Goal: Task Accomplishment & Management: Manage account settings

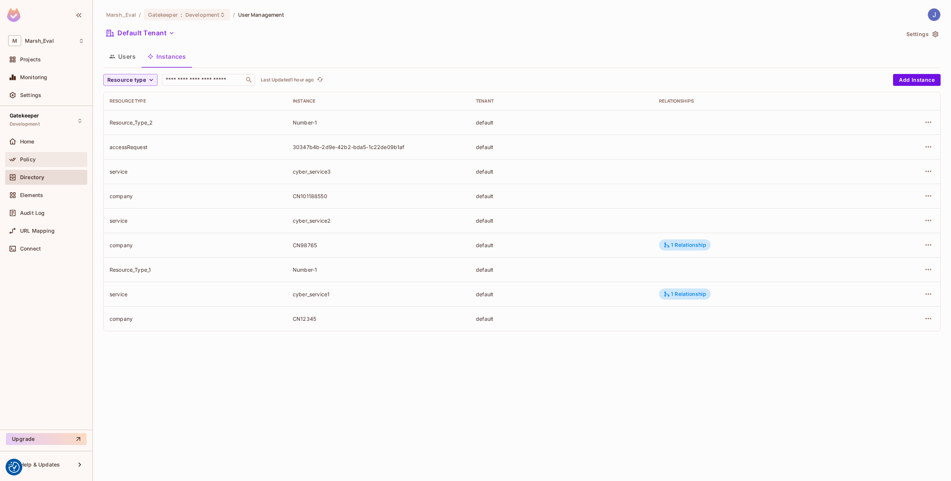
click at [34, 157] on span "Policy" at bounding box center [28, 159] width 16 height 6
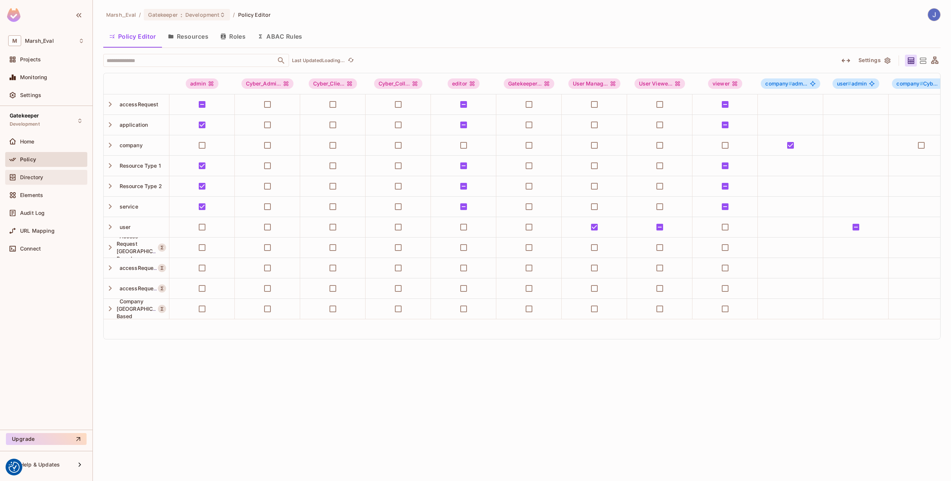
click at [25, 181] on div "Directory" at bounding box center [46, 177] width 76 height 9
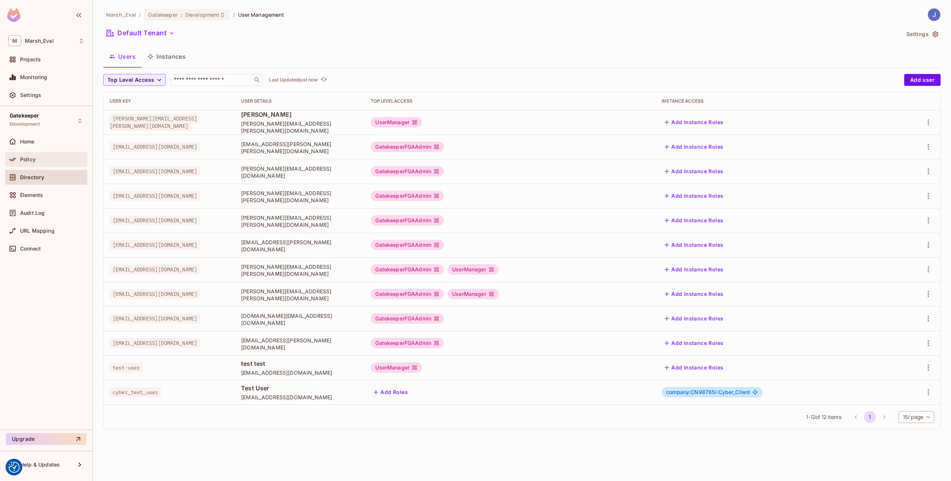
click at [39, 159] on div "Policy" at bounding box center [52, 159] width 64 height 6
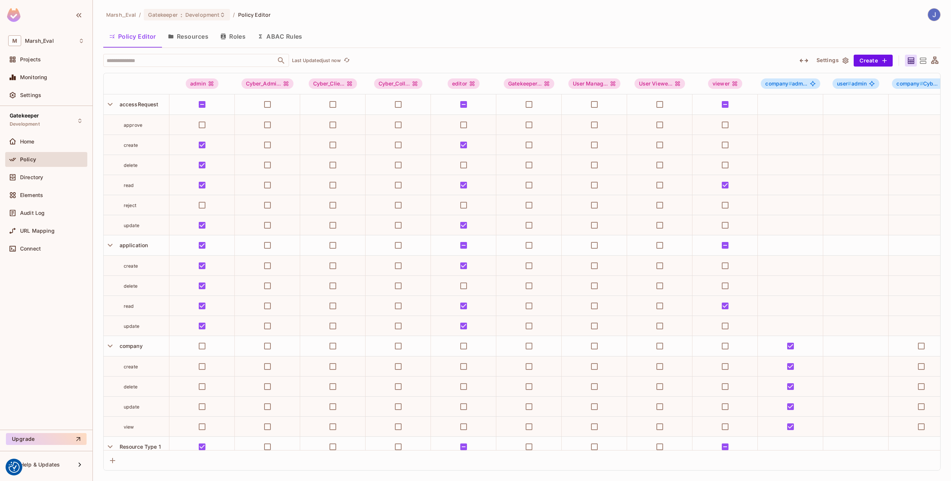
click at [243, 36] on button "Roles" at bounding box center [232, 36] width 37 height 19
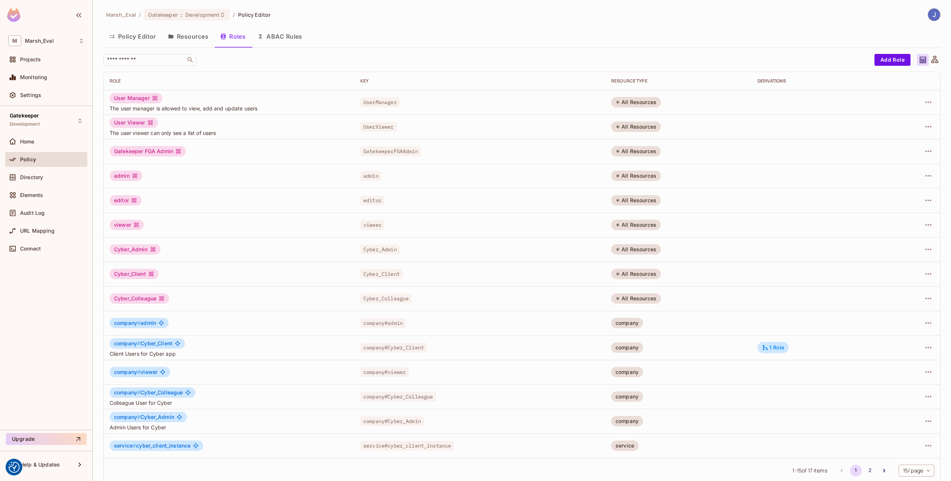
click at [194, 36] on button "Resources" at bounding box center [188, 36] width 52 height 19
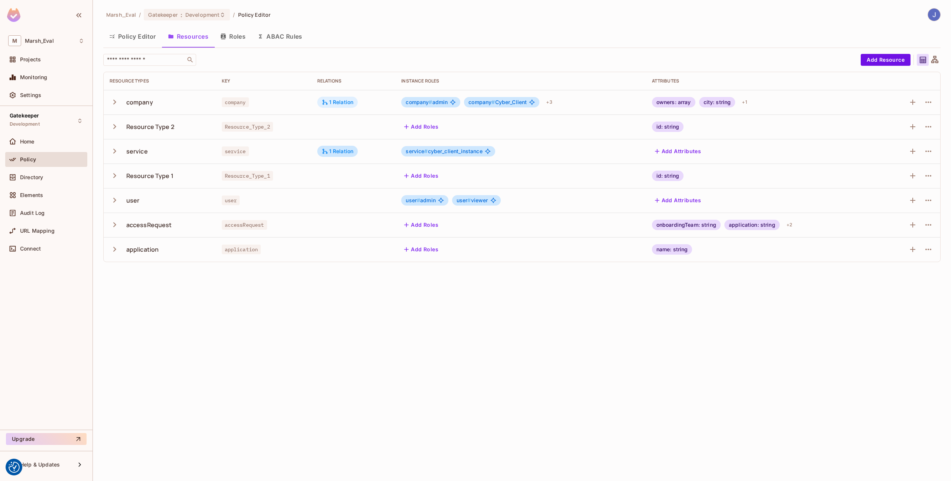
click at [345, 99] on div "1 Relation" at bounding box center [338, 102] width 32 height 7
click at [345, 100] on div at bounding box center [475, 240] width 951 height 481
click at [926, 105] on icon "button" at bounding box center [928, 102] width 9 height 9
click at [926, 105] on div at bounding box center [475, 240] width 951 height 481
click at [933, 177] on icon "button" at bounding box center [928, 175] width 9 height 9
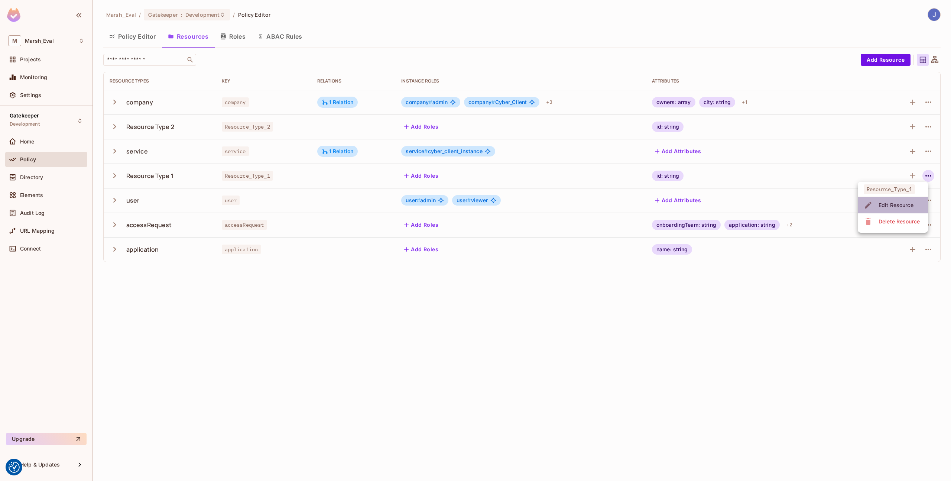
click at [902, 211] on li "Edit Resource" at bounding box center [893, 205] width 70 height 16
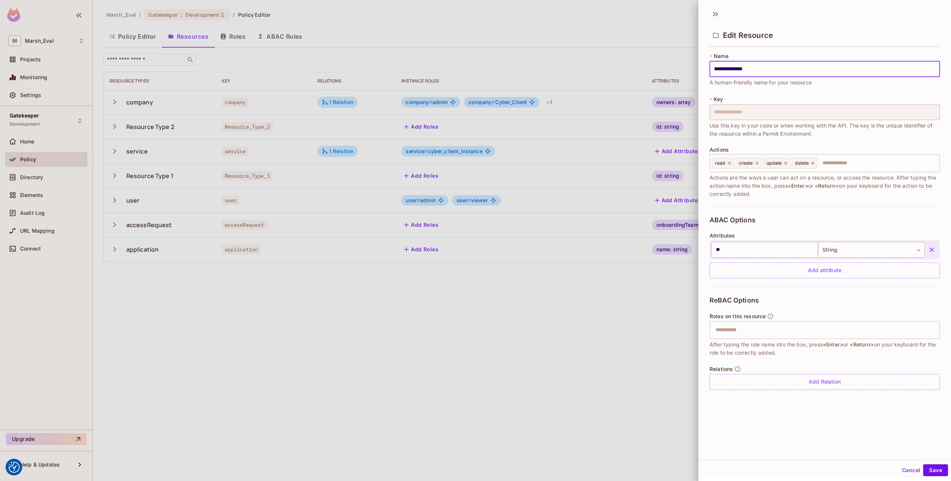
scroll to position [1, 0]
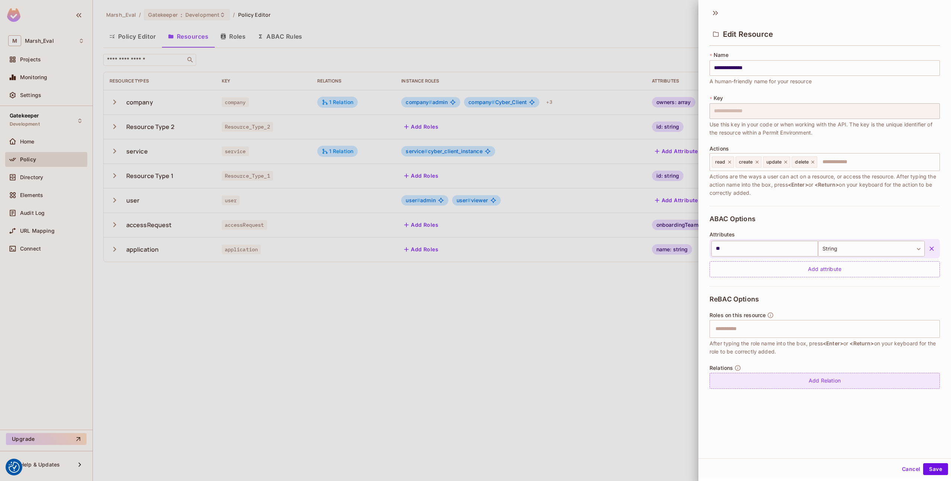
click at [761, 377] on div "Add Relation" at bounding box center [825, 381] width 230 height 16
click at [919, 380] on icon at bounding box center [922, 382] width 7 height 7
click at [919, 380] on icon at bounding box center [921, 382] width 5 height 6
click at [919, 380] on icon at bounding box center [922, 382] width 7 height 7
click at [919, 383] on icon at bounding box center [922, 382] width 7 height 7
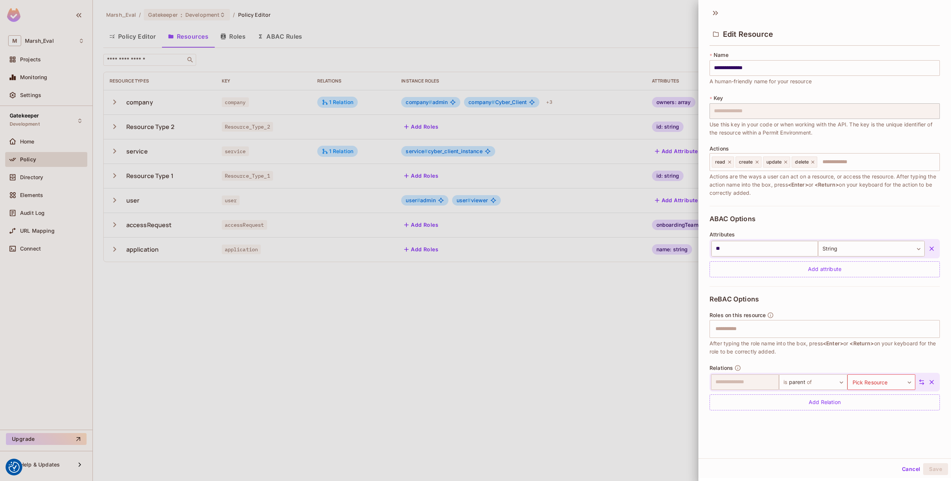
click at [919, 383] on icon at bounding box center [922, 382] width 7 height 7
click at [757, 385] on body "We use cookies to enhance your browsing experience, serve personalized ads or c…" at bounding box center [475, 240] width 951 height 481
click at [743, 399] on li "company" at bounding box center [742, 398] width 68 height 13
click at [594, 359] on div at bounding box center [475, 240] width 951 height 481
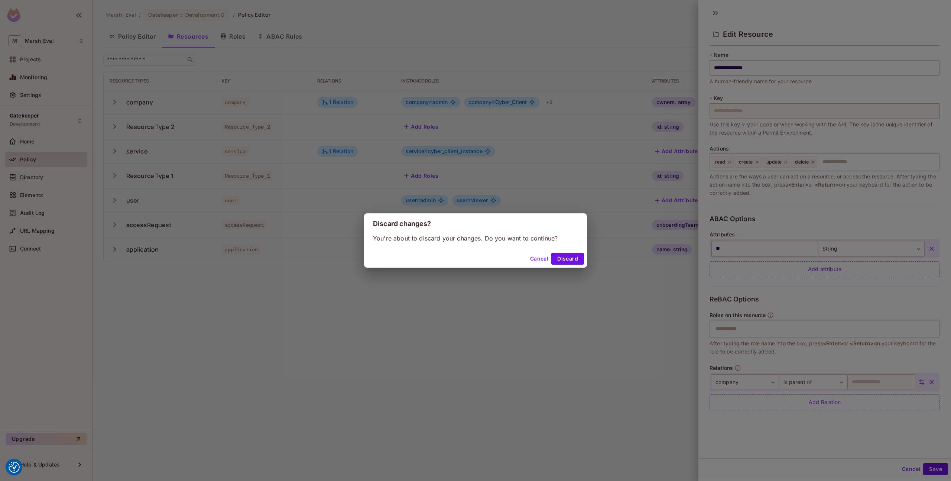
click at [594, 359] on div "Discard changes? You're about to discard your changes. Do you want to continue?…" at bounding box center [475, 240] width 951 height 481
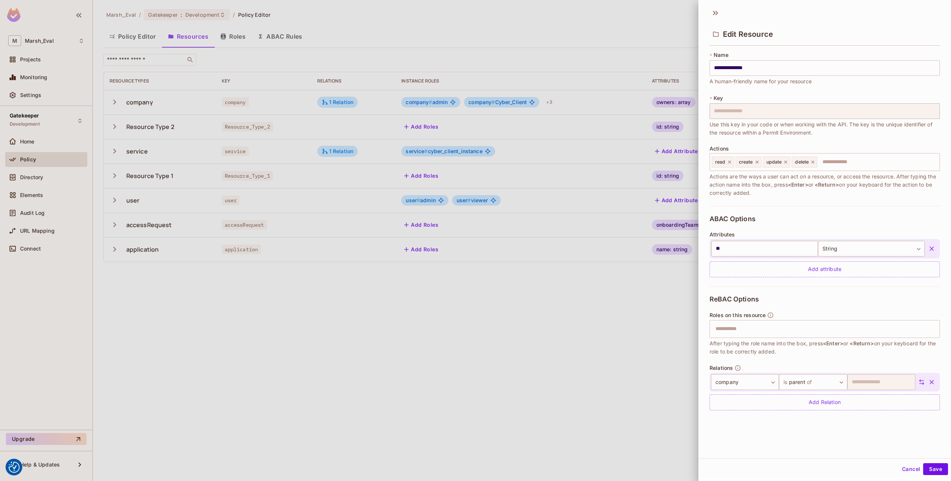
click at [607, 286] on div at bounding box center [475, 240] width 951 height 481
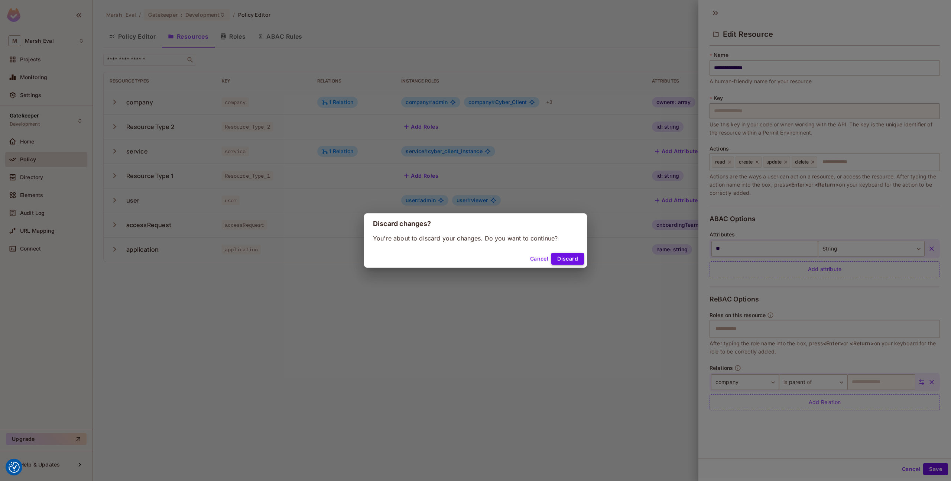
click at [571, 262] on button "Discard" at bounding box center [567, 259] width 33 height 12
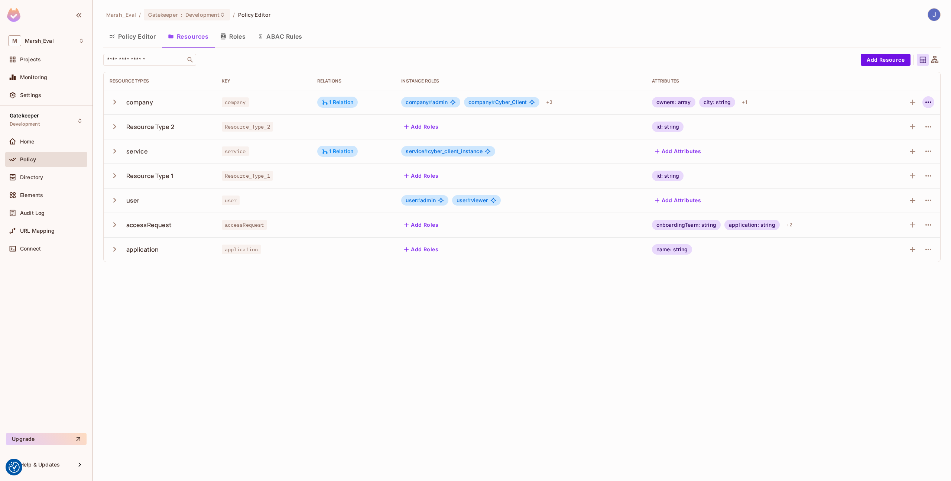
click at [933, 101] on icon "button" at bounding box center [928, 102] width 9 height 9
click at [880, 136] on span "Edit Resource" at bounding box center [896, 132] width 39 height 12
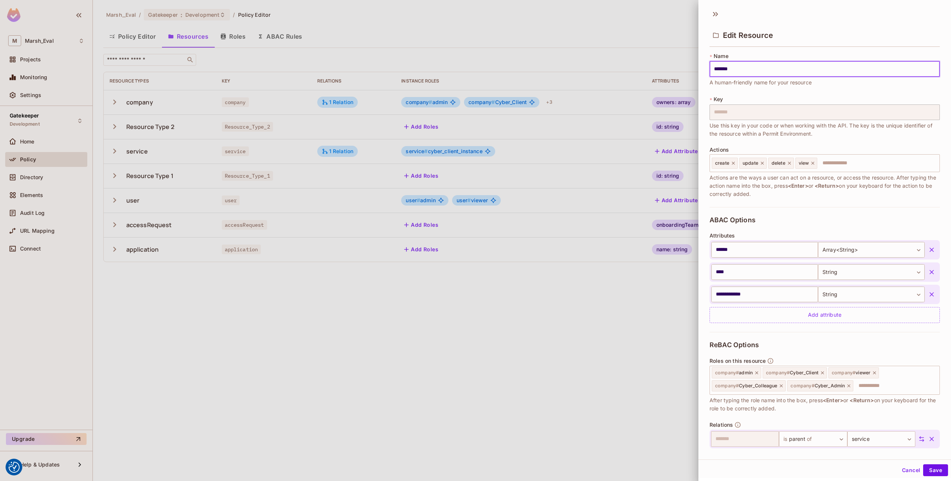
scroll to position [27, 0]
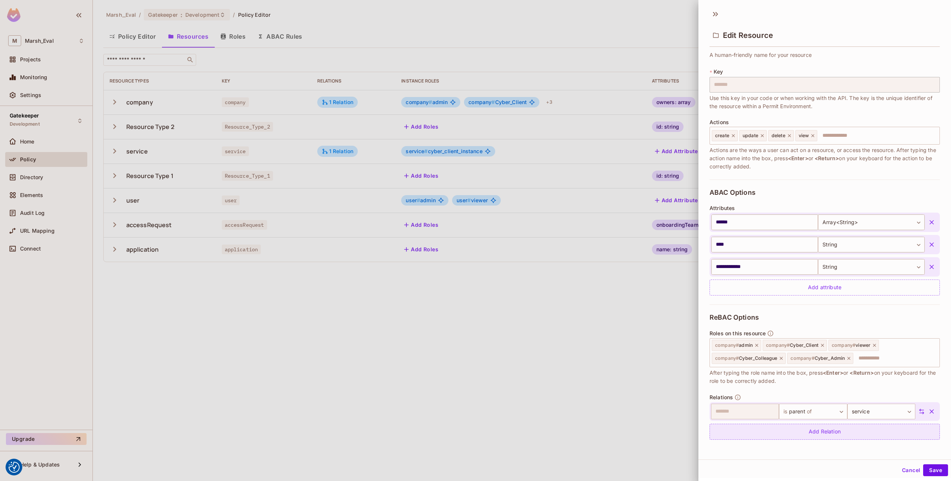
click at [779, 425] on div "Add Relation" at bounding box center [825, 432] width 230 height 16
click at [858, 426] on body "We use cookies to enhance your browsing experience, serve personalized ads or c…" at bounding box center [475, 240] width 951 height 481
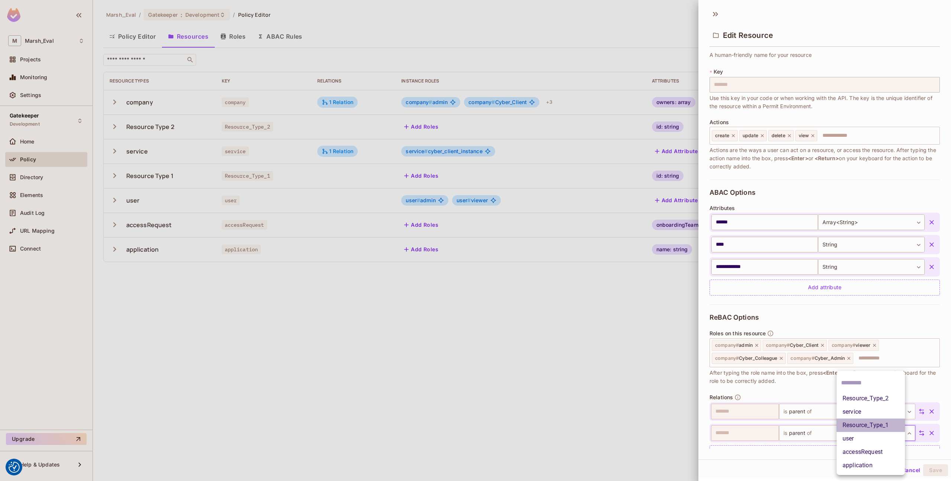
click at [860, 420] on li "Resource_Type_1" at bounding box center [871, 424] width 68 height 13
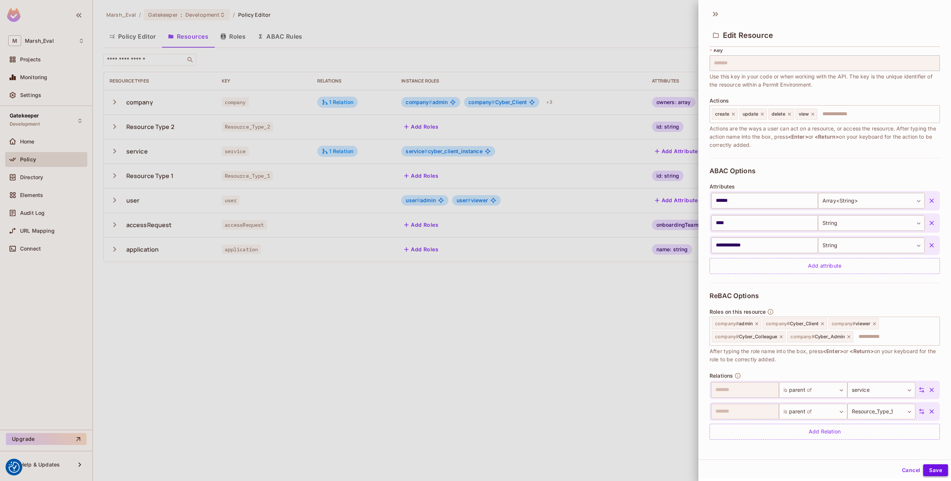
click at [930, 472] on button "Save" at bounding box center [935, 470] width 25 height 12
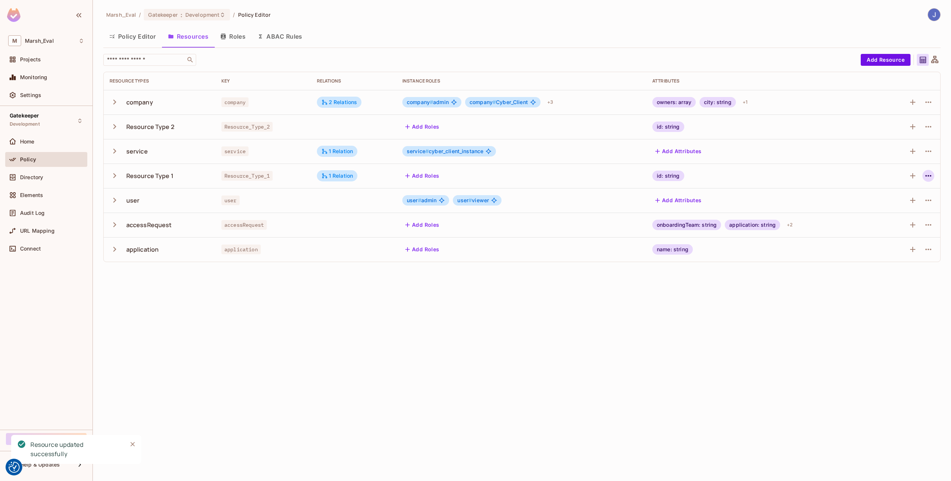
click at [932, 179] on icon "button" at bounding box center [928, 175] width 9 height 9
click at [791, 185] on div at bounding box center [475, 240] width 951 height 481
click at [932, 106] on icon "button" at bounding box center [928, 102] width 9 height 9
click at [880, 133] on div "Edit Resource" at bounding box center [896, 131] width 35 height 7
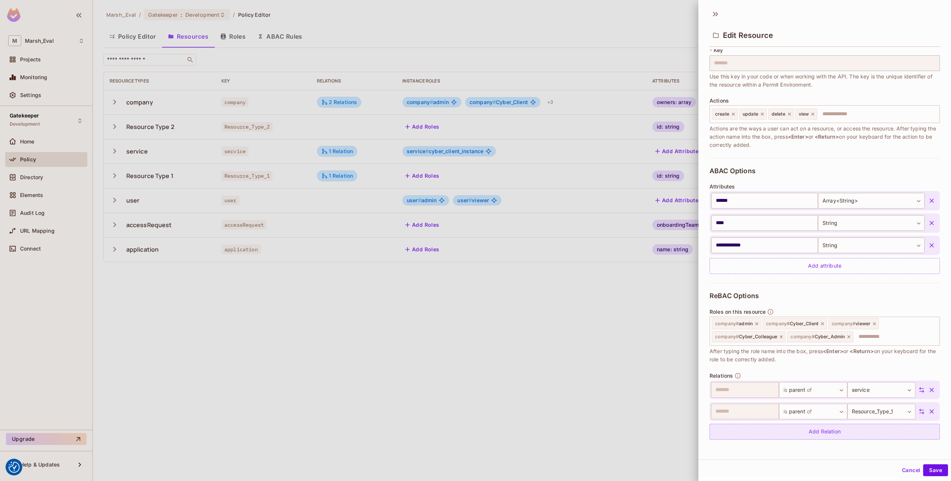
click at [806, 438] on div "Add Relation" at bounding box center [825, 432] width 230 height 16
click at [874, 433] on body "We use cookies to enhance your browsing experience, serve personalized ads or c…" at bounding box center [475, 240] width 951 height 481
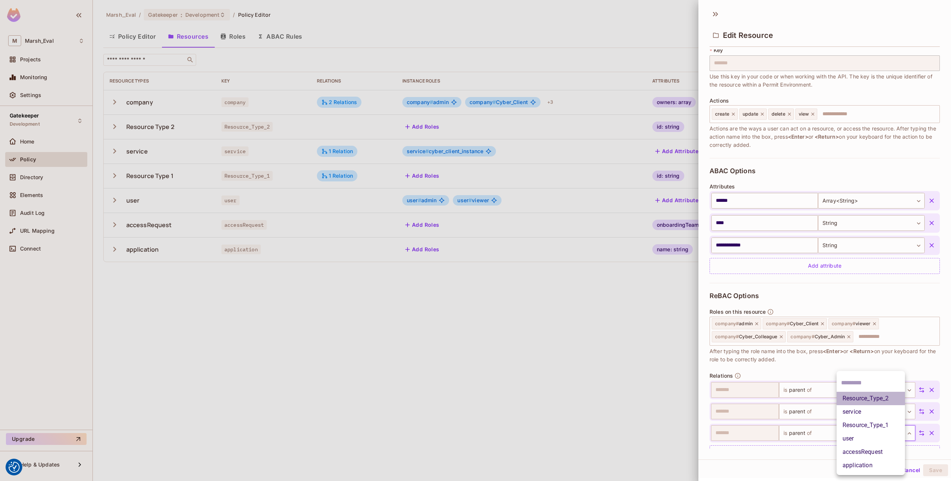
click at [866, 403] on li "Resource_Type_2" at bounding box center [871, 398] width 68 height 13
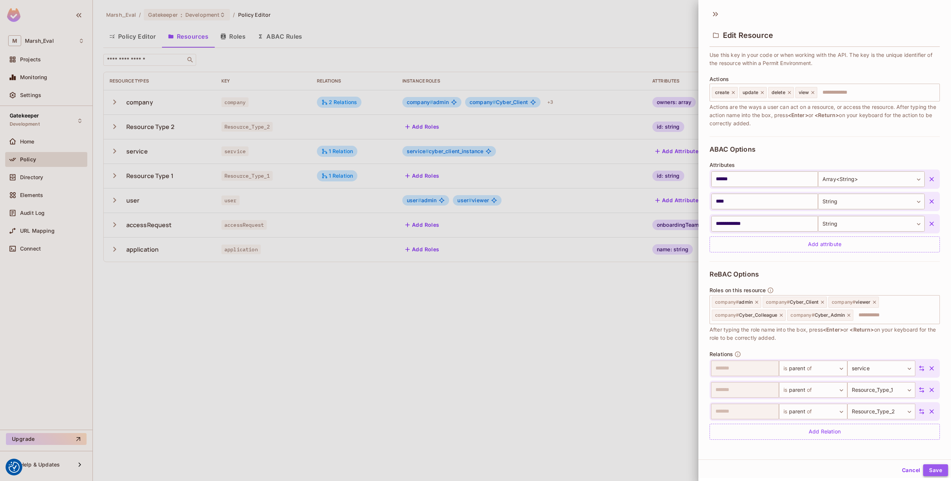
click at [937, 474] on button "Save" at bounding box center [935, 470] width 25 height 12
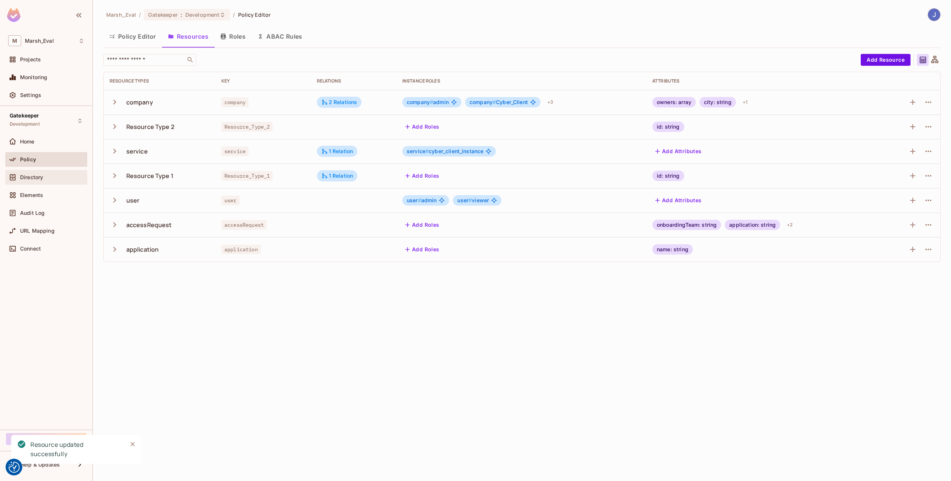
click at [51, 176] on div "Directory" at bounding box center [52, 177] width 64 height 6
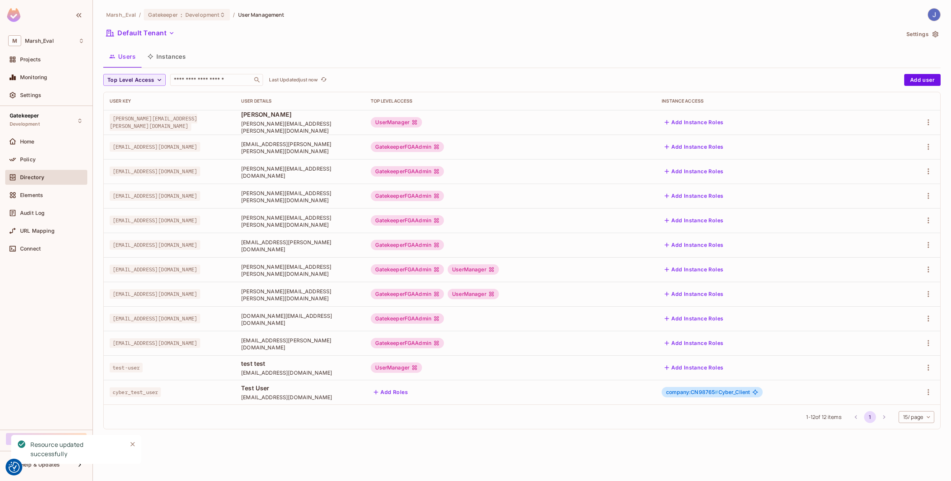
click at [175, 58] on button "Instances" at bounding box center [167, 56] width 50 height 19
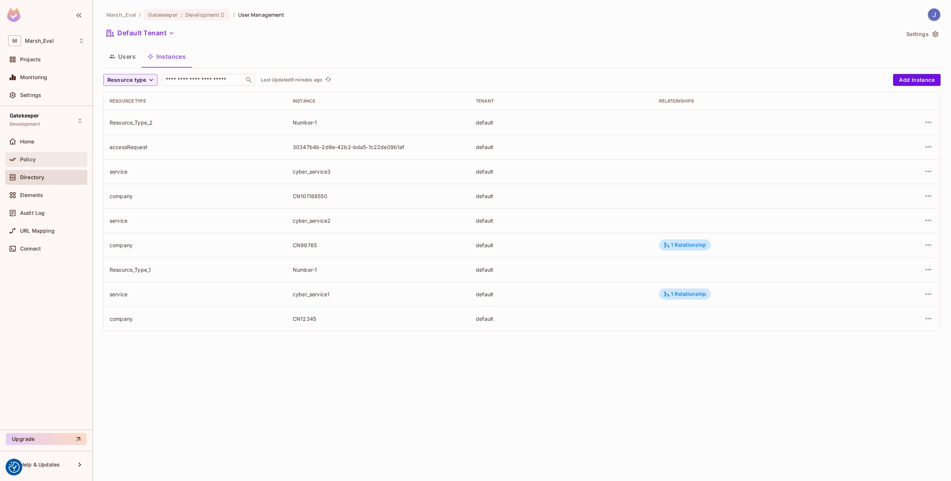
click at [39, 160] on div "Policy" at bounding box center [52, 159] width 64 height 6
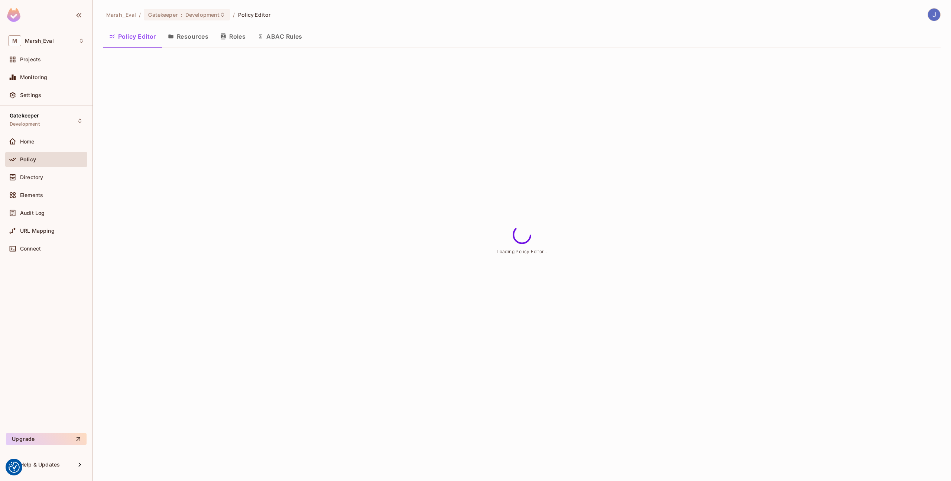
click at [43, 167] on div "Policy" at bounding box center [46, 161] width 82 height 18
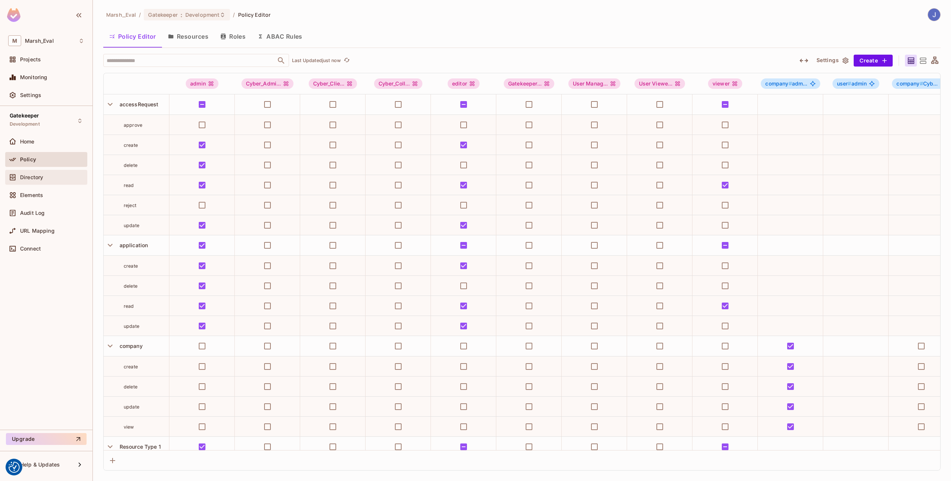
click at [44, 183] on div "Directory" at bounding box center [46, 177] width 82 height 15
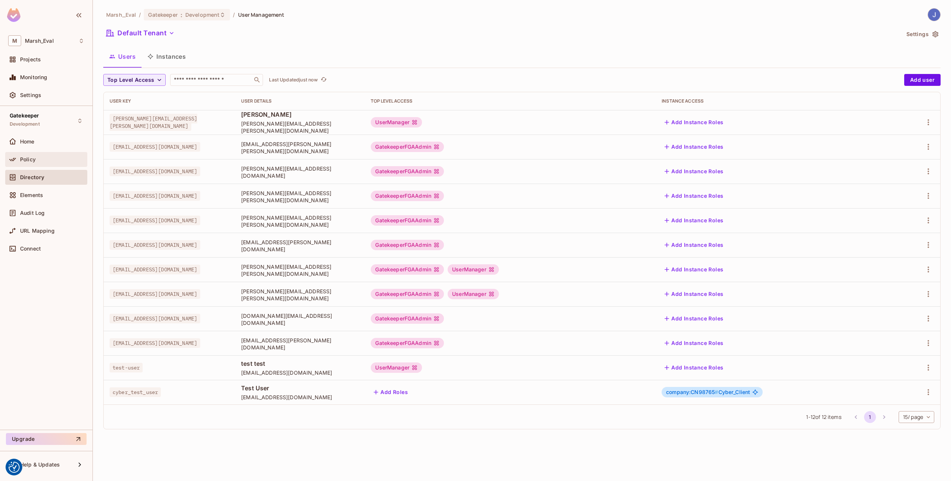
click at [52, 161] on div "Policy" at bounding box center [52, 159] width 64 height 6
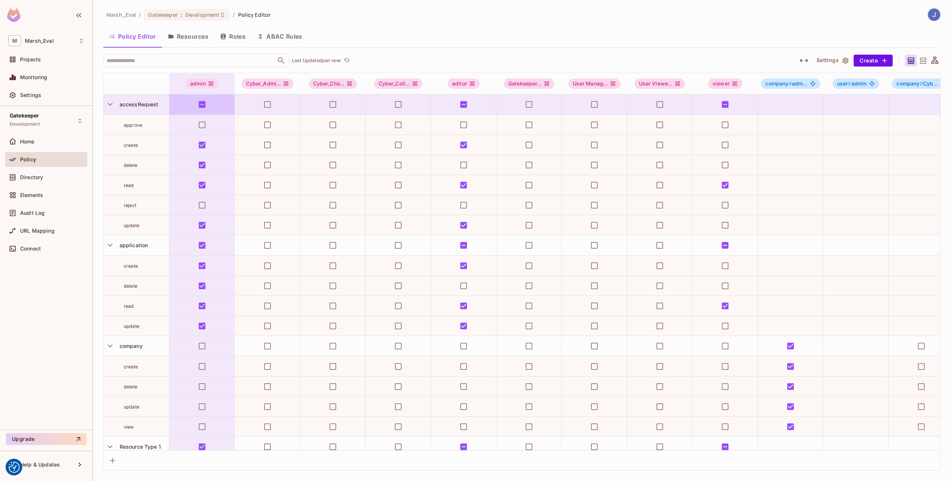
drag, startPoint x: 52, startPoint y: 161, endPoint x: 195, endPoint y: 36, distance: 189.6
click at [195, 36] on button "Resources" at bounding box center [188, 36] width 52 height 19
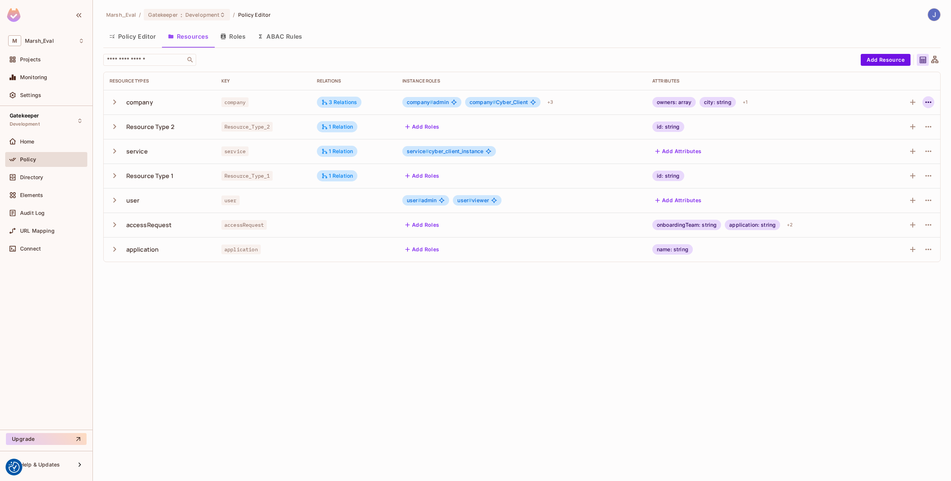
click at [928, 106] on icon "button" at bounding box center [928, 102] width 9 height 9
click at [903, 135] on div "Edit Resource" at bounding box center [896, 131] width 35 height 7
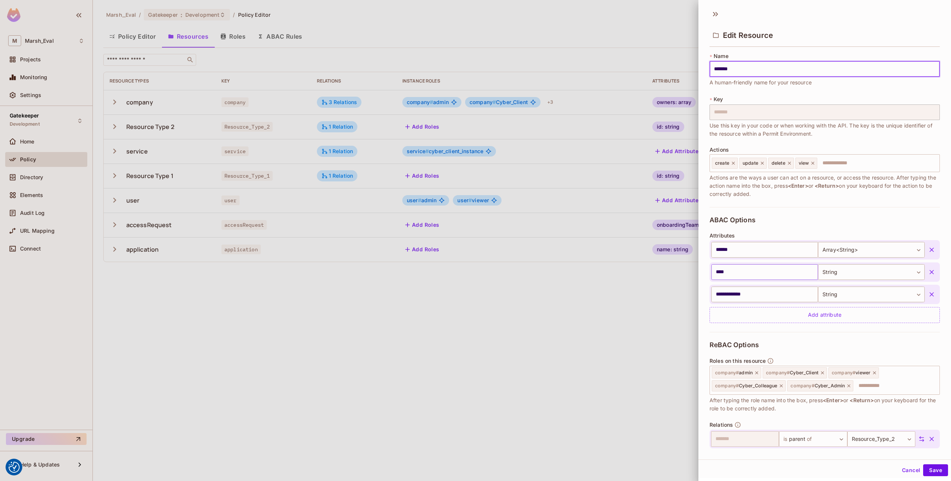
scroll to position [71, 0]
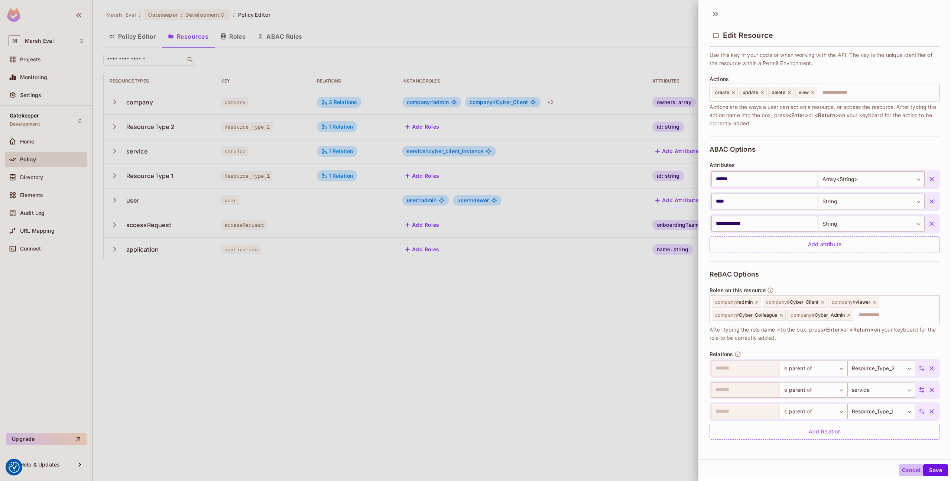
click at [902, 474] on button "Cancel" at bounding box center [911, 470] width 24 height 12
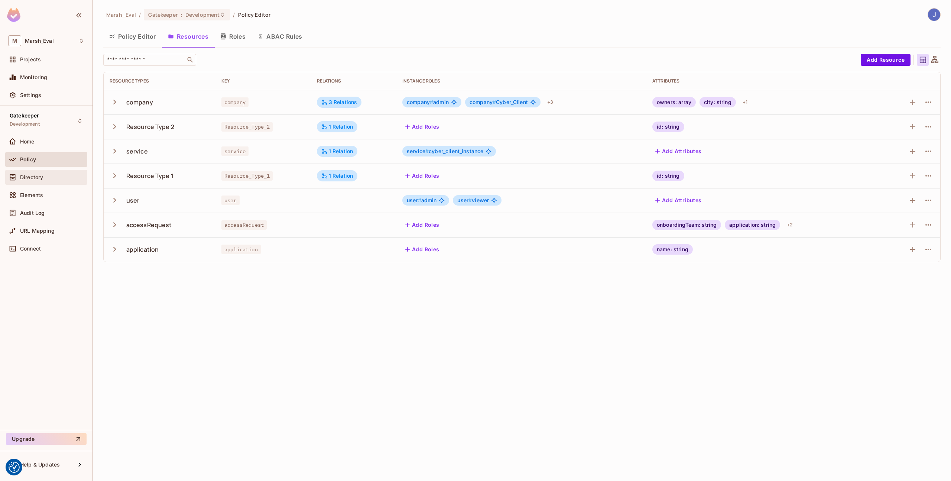
click at [25, 181] on div "Directory" at bounding box center [46, 177] width 76 height 9
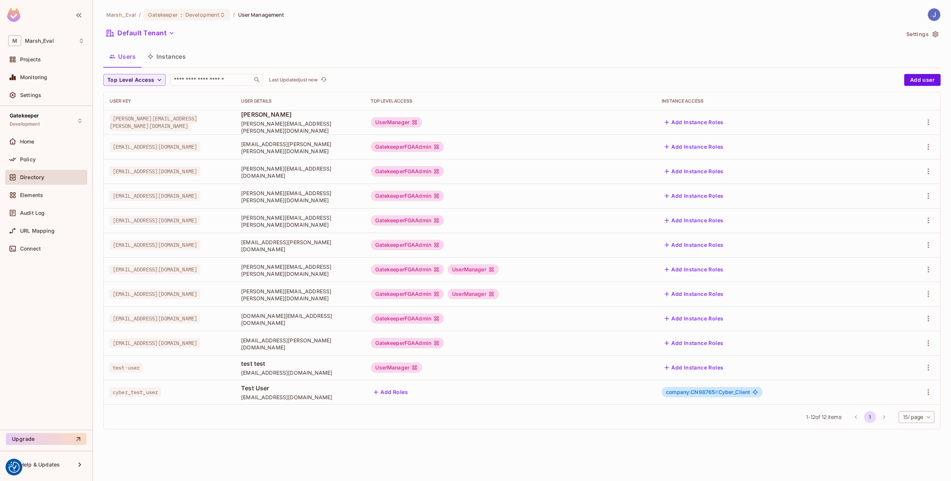
click at [170, 52] on button "Instances" at bounding box center [167, 56] width 50 height 19
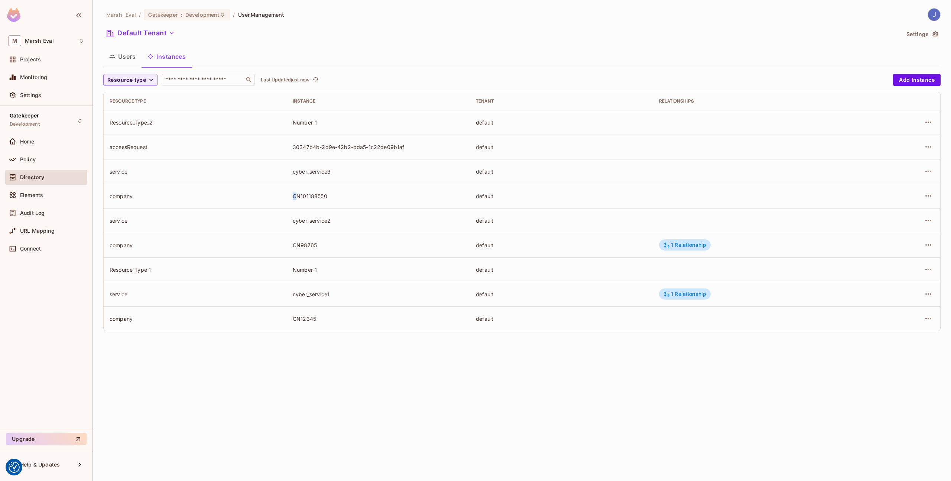
drag, startPoint x: 297, startPoint y: 196, endPoint x: 420, endPoint y: 190, distance: 123.9
click at [420, 190] on td "CN101188550" at bounding box center [378, 196] width 183 height 25
click at [920, 200] on div at bounding box center [901, 196] width 66 height 12
click at [926, 199] on icon "button" at bounding box center [928, 195] width 9 height 9
click at [909, 213] on div "Edit Resource Instance" at bounding box center [885, 212] width 58 height 7
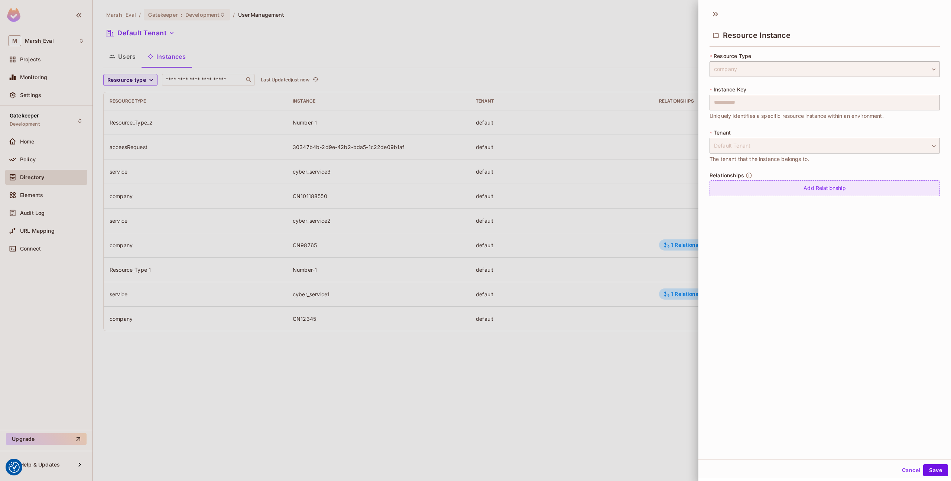
click at [792, 185] on div "Add Relationship" at bounding box center [825, 188] width 230 height 16
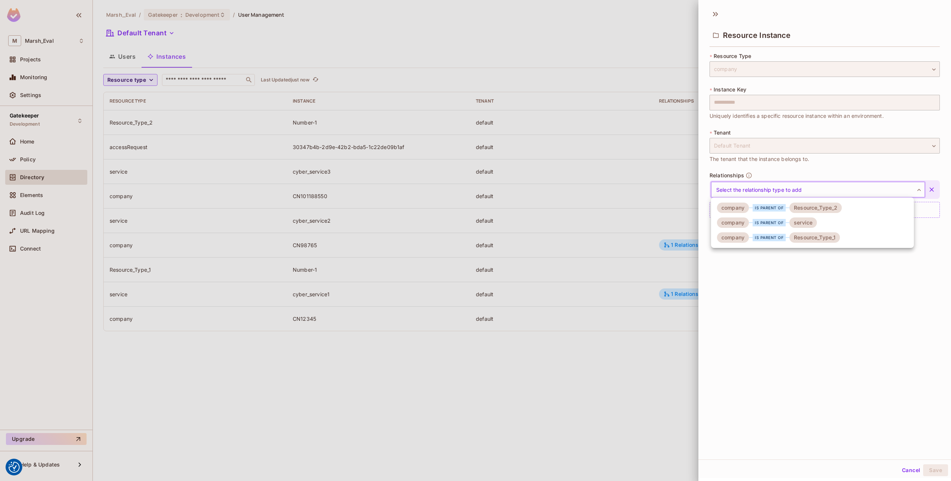
click at [787, 185] on body "We use cookies to enhance your browsing experience, serve personalized ads or c…" at bounding box center [475, 240] width 951 height 481
click at [766, 208] on div "is parent of" at bounding box center [769, 207] width 33 height 7
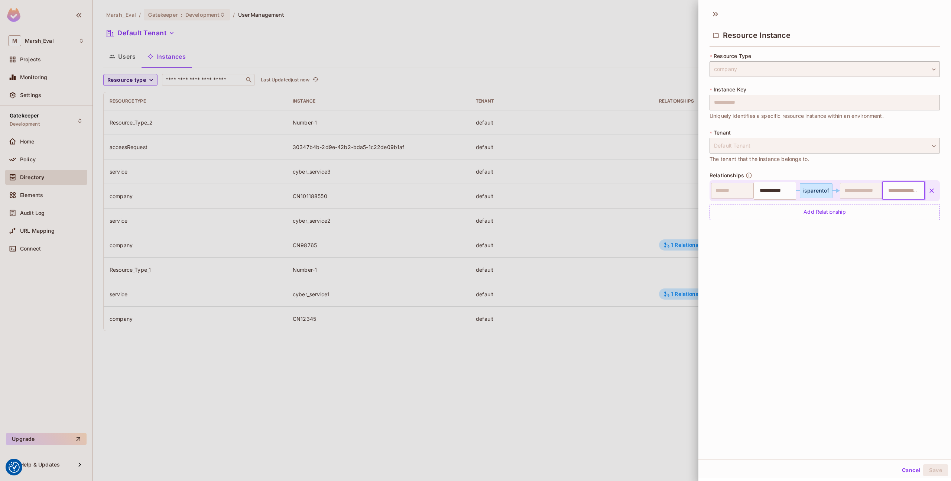
click at [887, 188] on input "text" at bounding box center [903, 190] width 38 height 15
click at [892, 195] on input "text" at bounding box center [903, 190] width 38 height 15
type input "*"
type input "********"
click at [878, 232] on div "**********" at bounding box center [825, 232] width 253 height 454
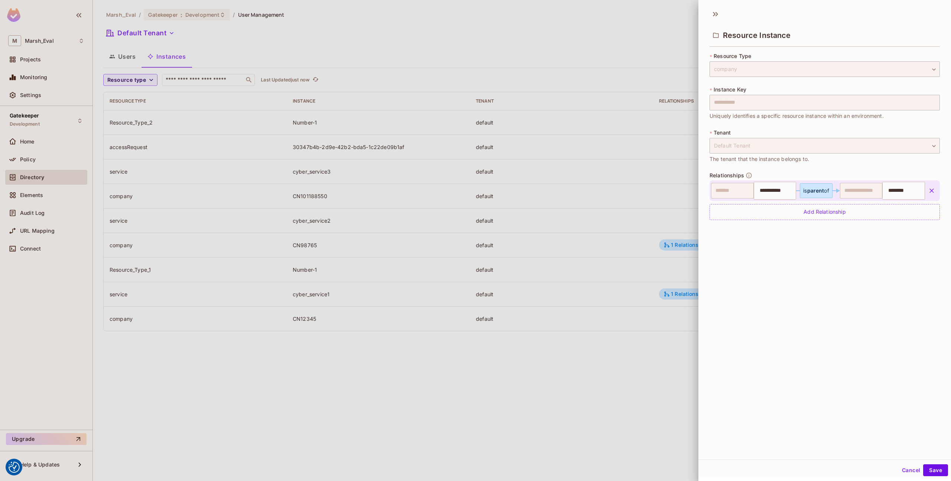
click at [791, 271] on div "**********" at bounding box center [825, 232] width 253 height 454
click at [935, 475] on button "Save" at bounding box center [935, 470] width 25 height 12
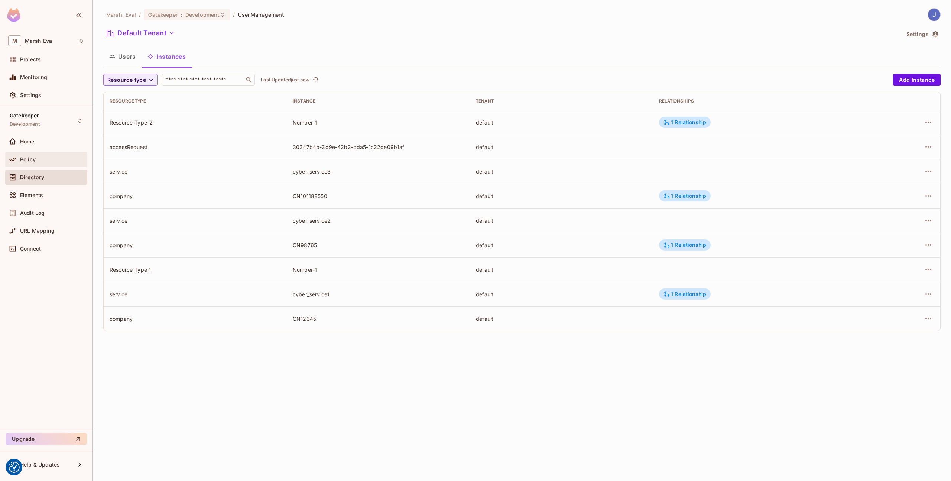
click at [42, 164] on div "Policy" at bounding box center [46, 159] width 82 height 15
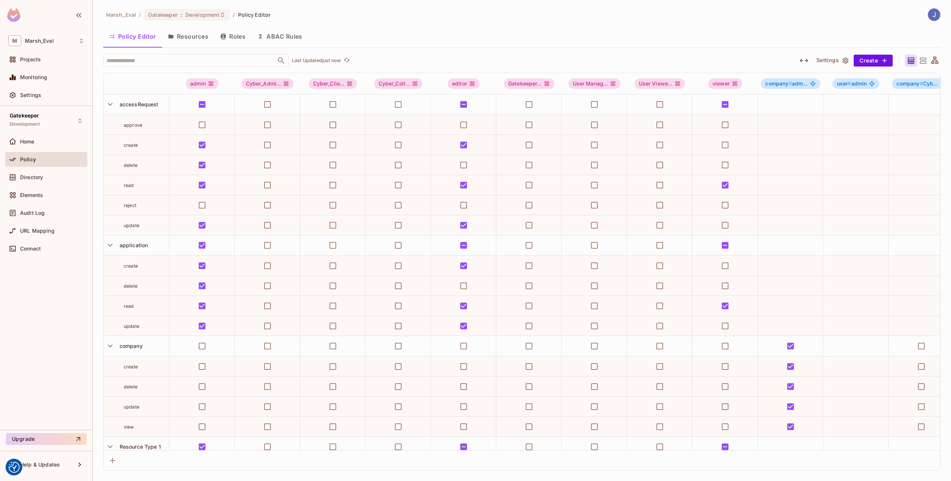
click at [196, 33] on button "Resources" at bounding box center [188, 36] width 52 height 19
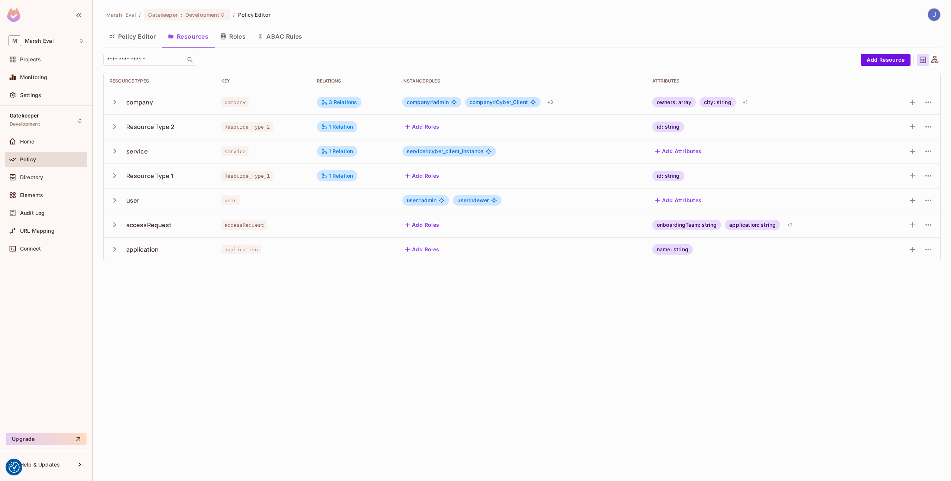
click at [238, 42] on button "Roles" at bounding box center [232, 36] width 37 height 19
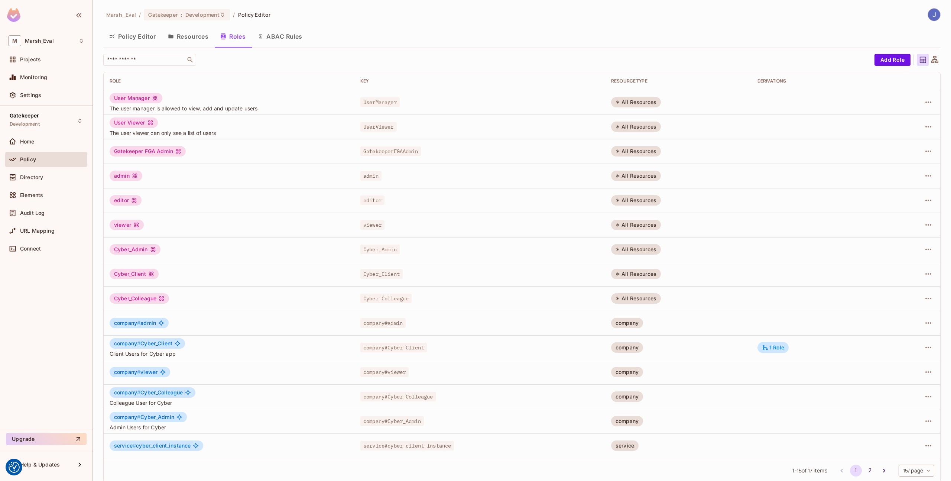
scroll to position [8, 0]
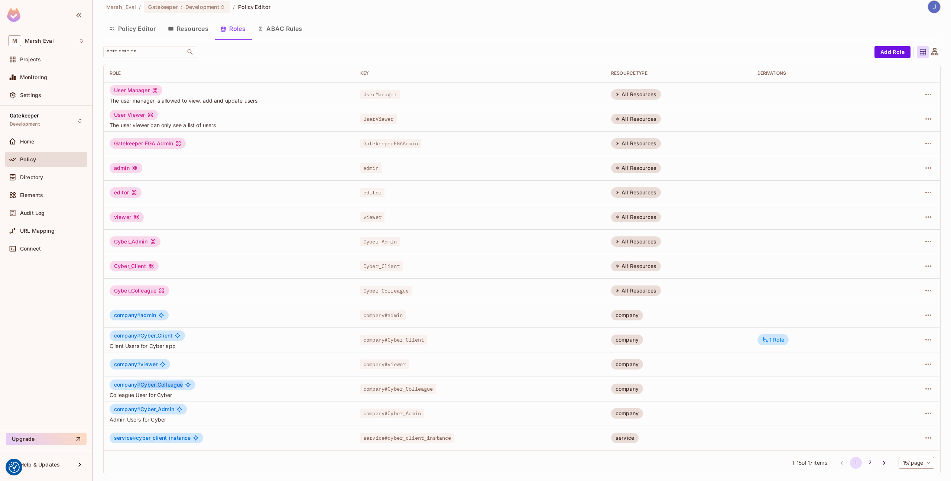
drag, startPoint x: 137, startPoint y: 383, endPoint x: 192, endPoint y: 383, distance: 54.6
click at [192, 383] on div "company # Cyber_Colleague" at bounding box center [153, 384] width 86 height 10
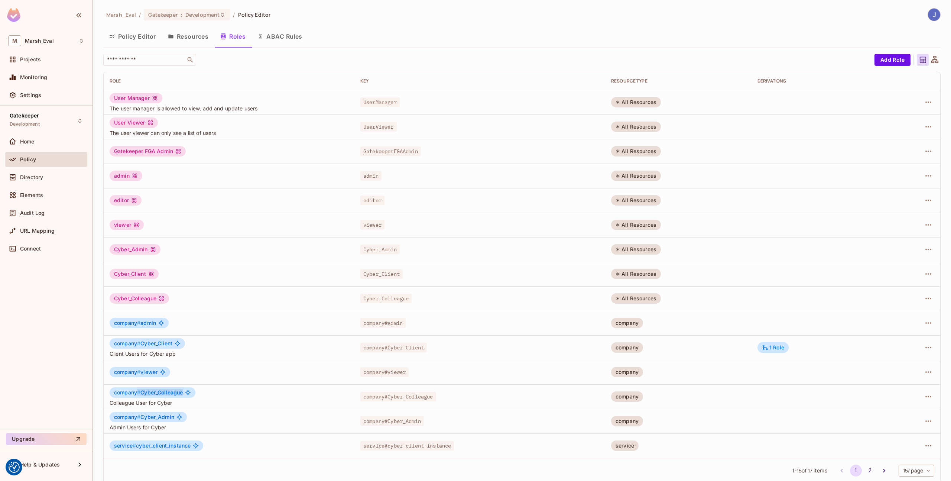
click at [204, 43] on button "Resources" at bounding box center [188, 36] width 52 height 19
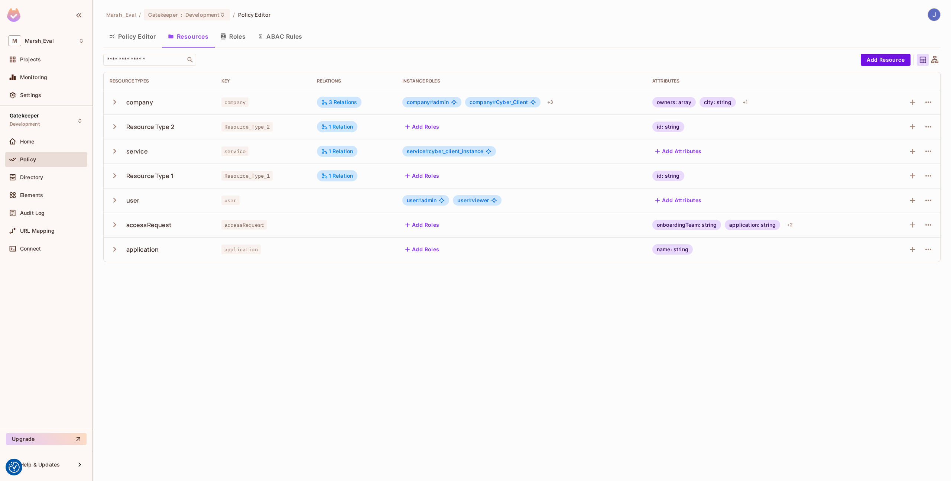
click at [132, 41] on button "Policy Editor" at bounding box center [132, 36] width 59 height 19
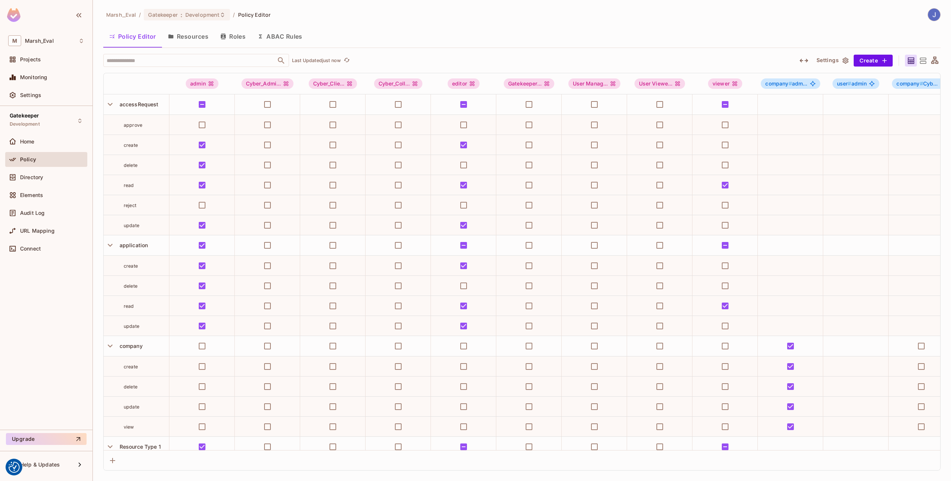
click at [188, 39] on button "Resources" at bounding box center [188, 36] width 52 height 19
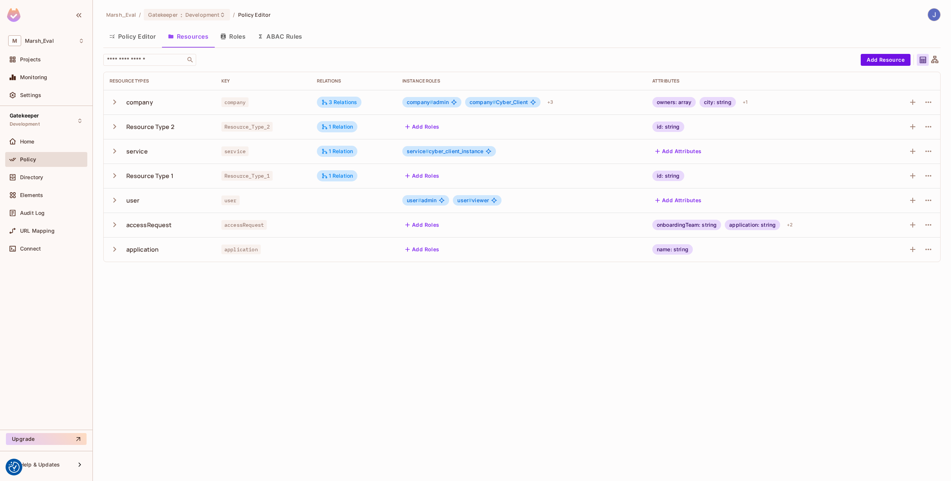
click at [61, 160] on div "Policy" at bounding box center [52, 159] width 64 height 6
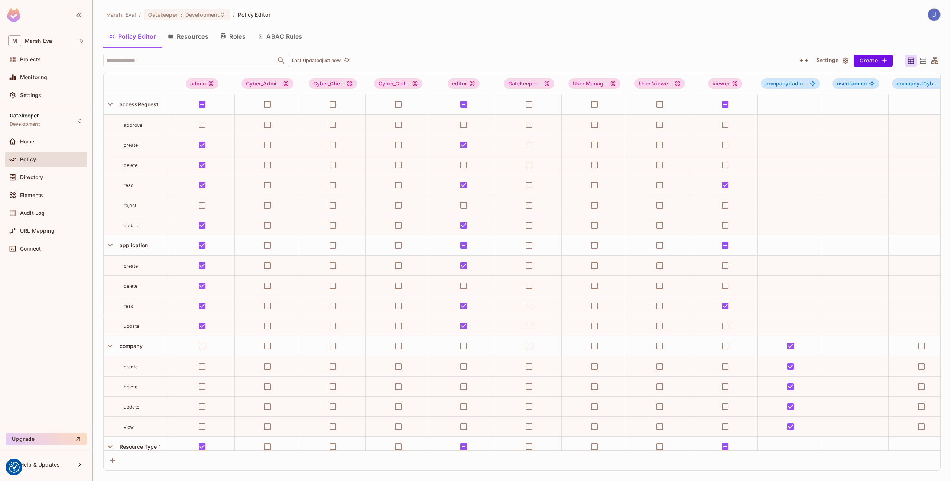
click at [234, 37] on button "Roles" at bounding box center [232, 36] width 37 height 19
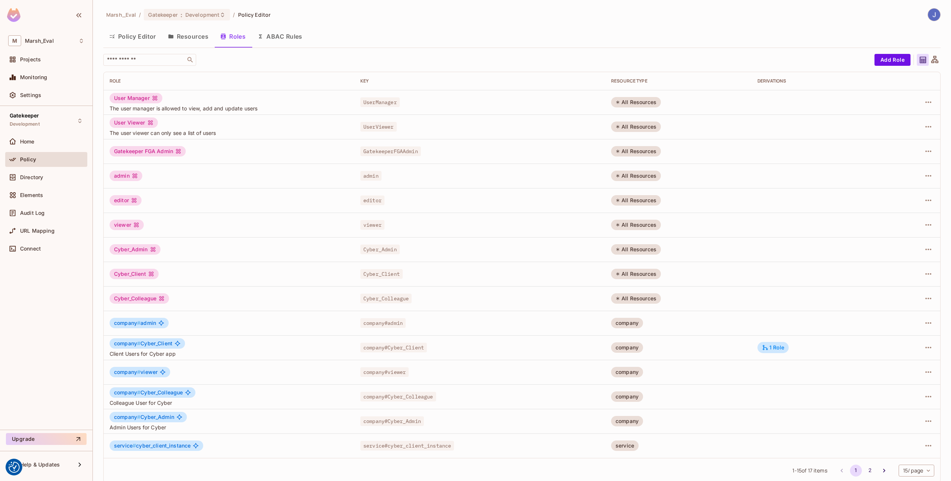
scroll to position [8, 0]
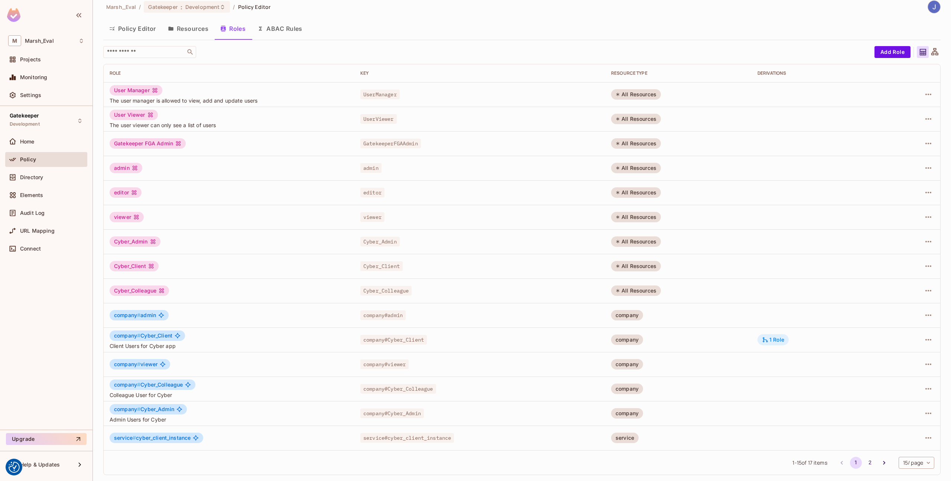
click at [771, 339] on div "1 Role" at bounding box center [773, 339] width 22 height 7
drag, startPoint x: 709, startPoint y: 363, endPoint x: 741, endPoint y: 363, distance: 32.7
click at [741, 363] on div "company # Cyber_Client" at bounding box center [714, 363] width 75 height 10
click at [773, 364] on div "if company is parent of service" at bounding box center [796, 362] width 80 height 7
drag, startPoint x: 870, startPoint y: 364, endPoint x: 923, endPoint y: 365, distance: 52.4
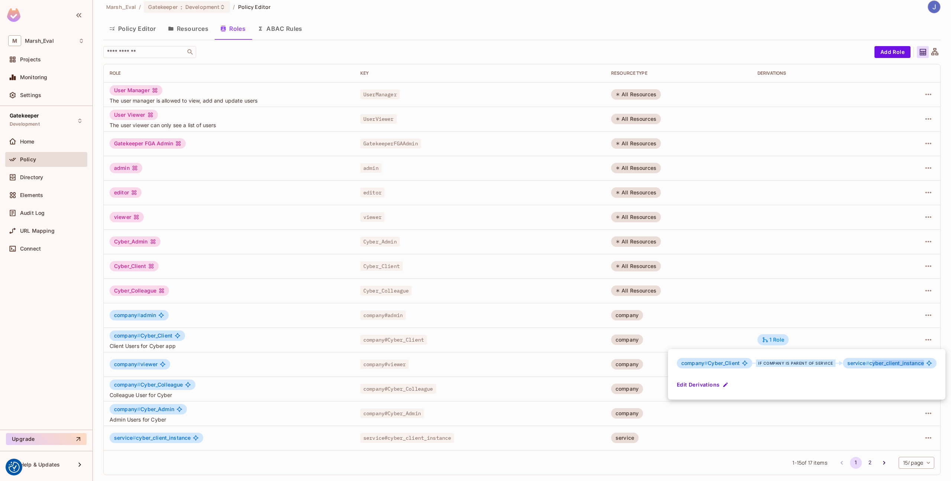
click at [923, 365] on span "service # cyber_client_instance" at bounding box center [886, 363] width 77 height 6
click at [914, 385] on div "company # Cyber_Client if company is parent of service service # cyber_client_i…" at bounding box center [807, 374] width 278 height 51
click at [704, 364] on span "company #" at bounding box center [694, 363] width 26 height 6
drag, startPoint x: 704, startPoint y: 364, endPoint x: 683, endPoint y: 365, distance: 21.6
click at [682, 365] on span "company #" at bounding box center [694, 363] width 26 height 6
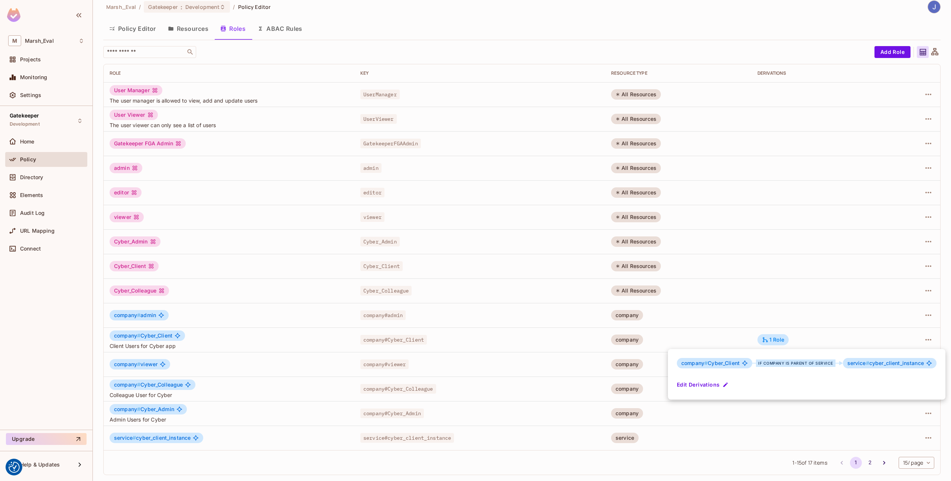
click at [877, 331] on div at bounding box center [475, 240] width 951 height 481
click at [930, 341] on td at bounding box center [912, 339] width 56 height 25
click at [925, 341] on icon "button" at bounding box center [928, 339] width 9 height 9
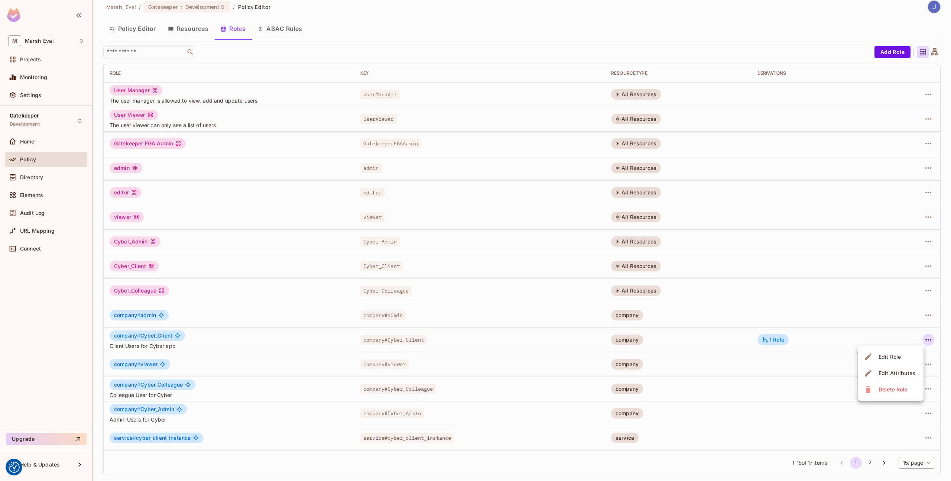
click at [888, 356] on div "Edit Role" at bounding box center [890, 356] width 22 height 7
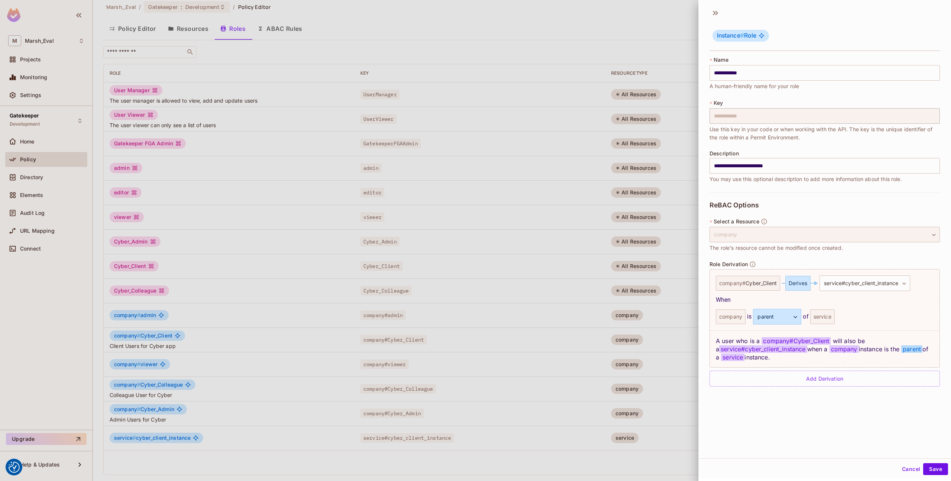
scroll to position [0, 0]
click at [750, 248] on span "The role's resource cannot be modified once created." at bounding box center [776, 249] width 133 height 8
drag, startPoint x: 790, startPoint y: 285, endPoint x: 811, endPoint y: 285, distance: 20.8
click at [811, 285] on div "Derives" at bounding box center [798, 284] width 25 height 15
click at [668, 265] on div at bounding box center [475, 240] width 951 height 481
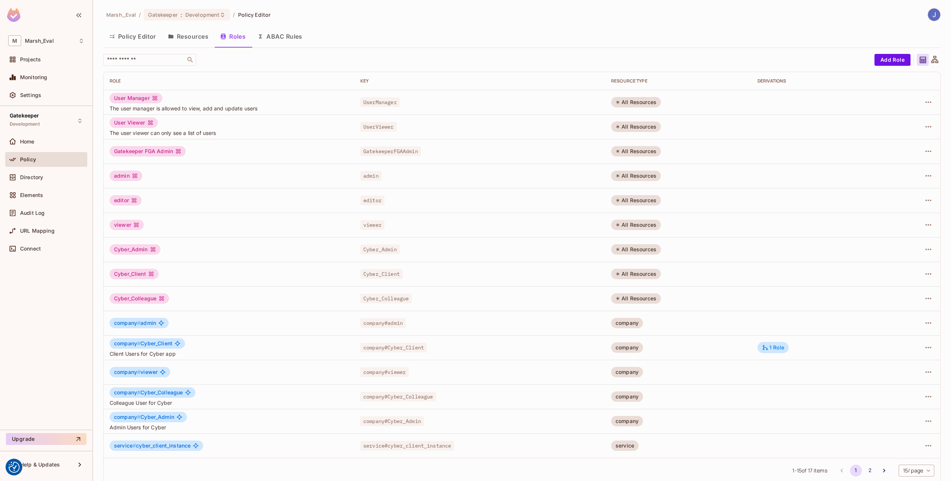
scroll to position [8, 0]
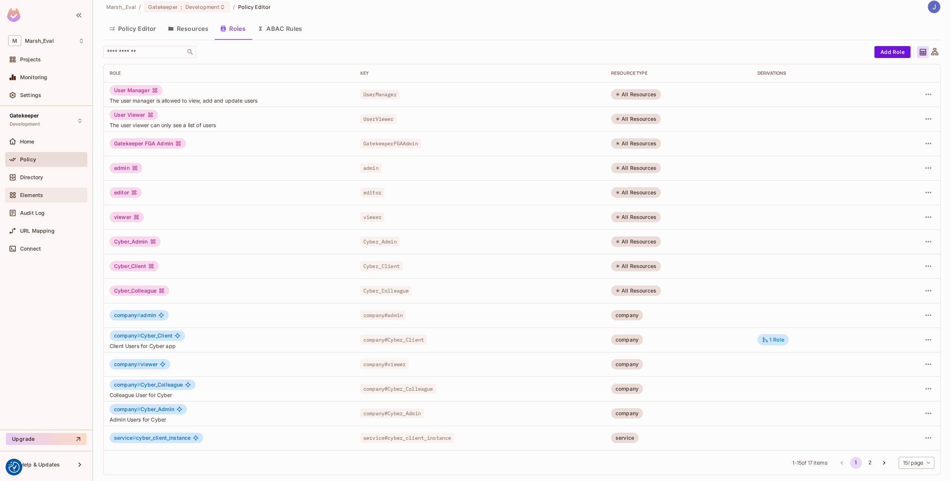
click at [48, 188] on div "Elements" at bounding box center [46, 195] width 82 height 15
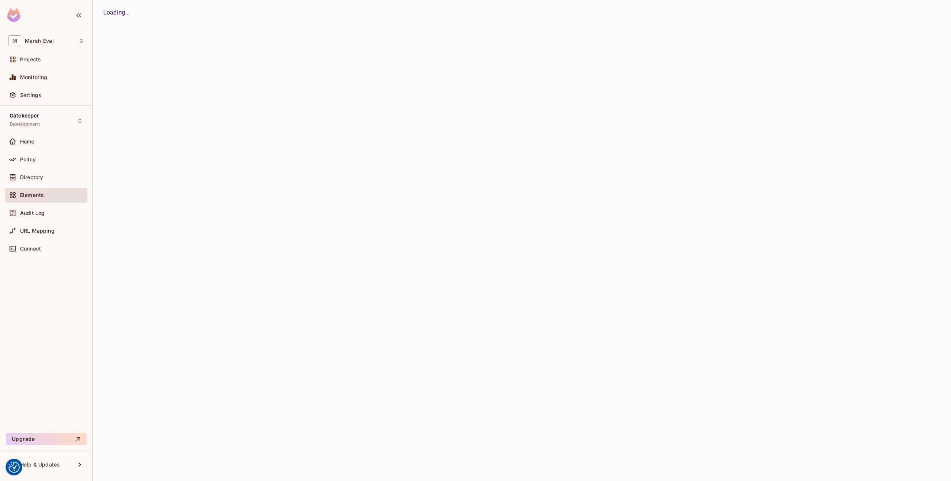
click at [32, 184] on div "Directory" at bounding box center [46, 179] width 82 height 18
click at [30, 181] on div "Directory" at bounding box center [46, 177] width 76 height 9
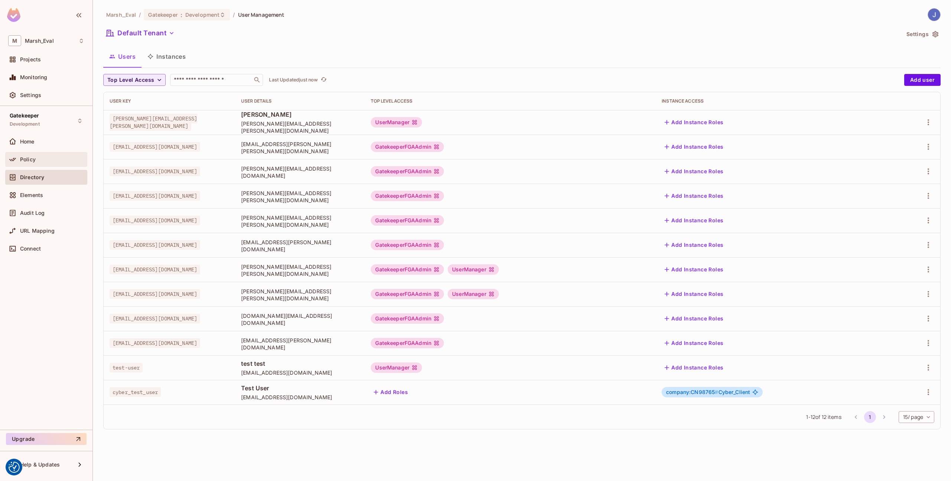
click at [39, 165] on div "Policy" at bounding box center [46, 159] width 82 height 15
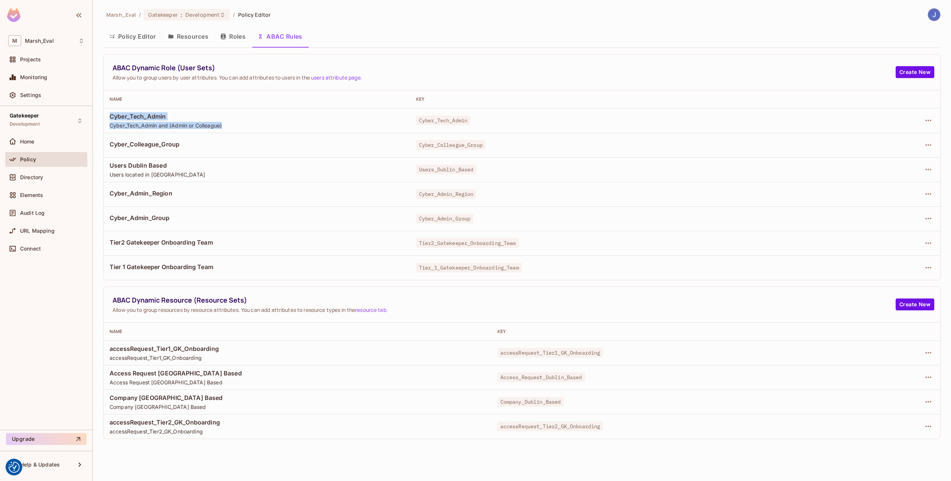
drag, startPoint x: 110, startPoint y: 118, endPoint x: 249, endPoint y: 130, distance: 140.2
click at [249, 130] on td "Cyber_Tech_Admin Cyber_Tech_Admin and (Admin or Colleague)" at bounding box center [257, 120] width 307 height 25
click at [934, 122] on td at bounding box center [895, 120] width 89 height 25
click at [926, 120] on icon "button" at bounding box center [929, 120] width 6 height 1
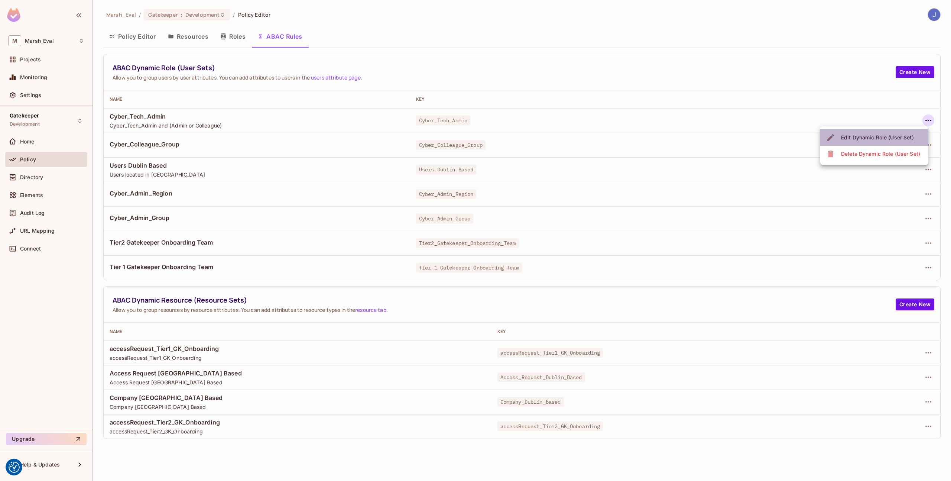
click at [883, 137] on div "Edit Dynamic Role (User Set)" at bounding box center [877, 137] width 73 height 7
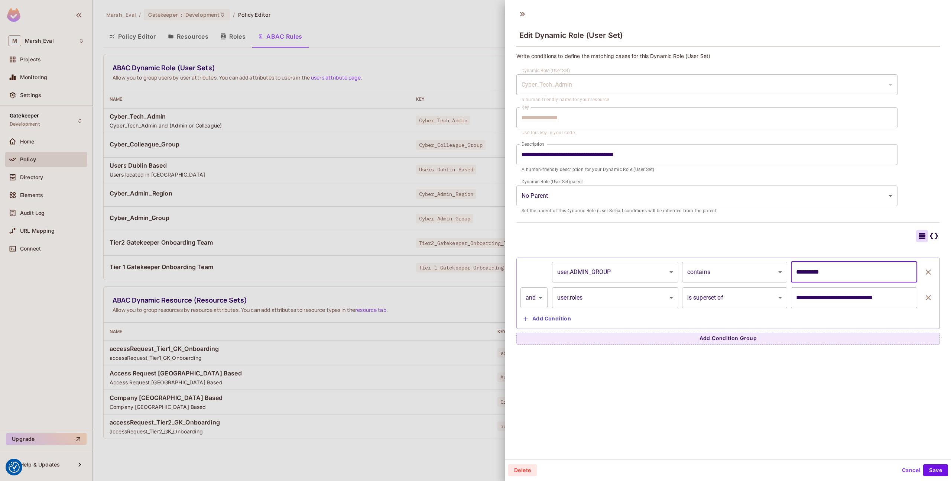
drag, startPoint x: 791, startPoint y: 273, endPoint x: 841, endPoint y: 273, distance: 49.8
click at [841, 273] on input "**********" at bounding box center [854, 272] width 126 height 21
click at [832, 277] on input "**********" at bounding box center [854, 272] width 126 height 21
drag, startPoint x: 793, startPoint y: 299, endPoint x: 827, endPoint y: 298, distance: 33.8
click at [827, 298] on input "**********" at bounding box center [854, 297] width 126 height 21
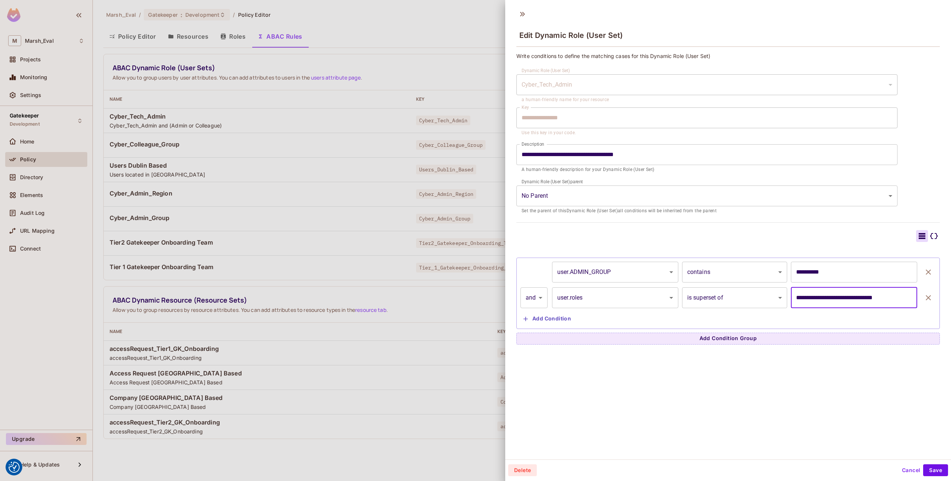
click at [776, 304] on body "We use cookies to enhance your browsing experience, serve personalized ads or c…" at bounding box center [475, 240] width 951 height 481
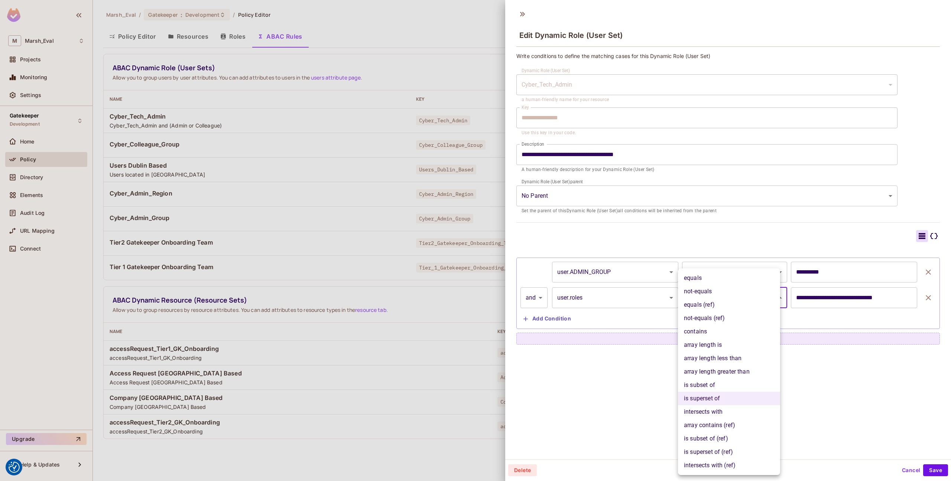
click at [861, 326] on div at bounding box center [475, 240] width 951 height 481
click at [718, 300] on body "We use cookies to enhance your browsing experience, serve personalized ads or c…" at bounding box center [475, 240] width 951 height 481
click at [572, 302] on div at bounding box center [475, 240] width 951 height 481
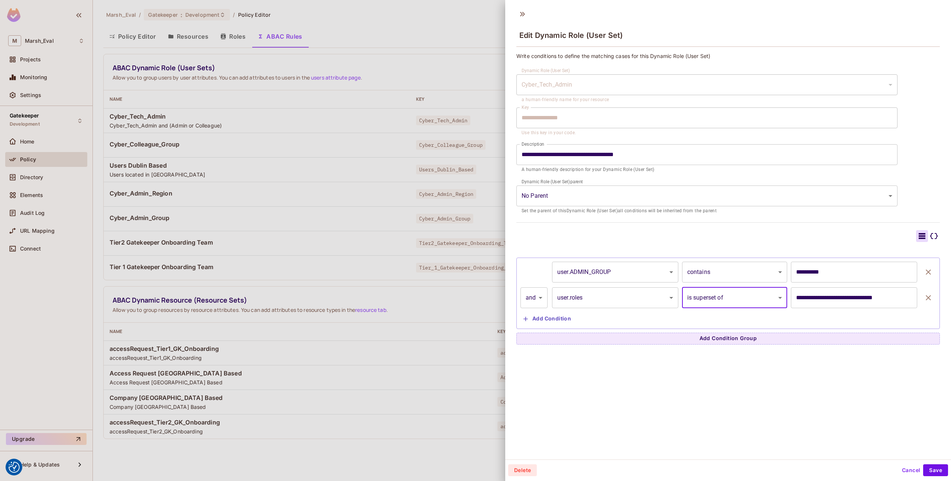
click at [572, 302] on body "We use cookies to enhance your browsing experience, serve personalized ads or c…" at bounding box center [475, 240] width 951 height 481
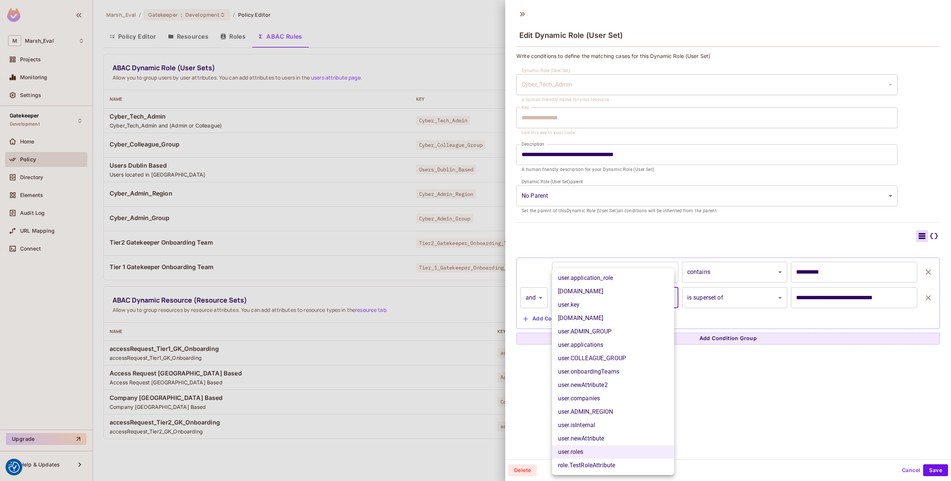
click at [521, 429] on div at bounding box center [475, 240] width 951 height 481
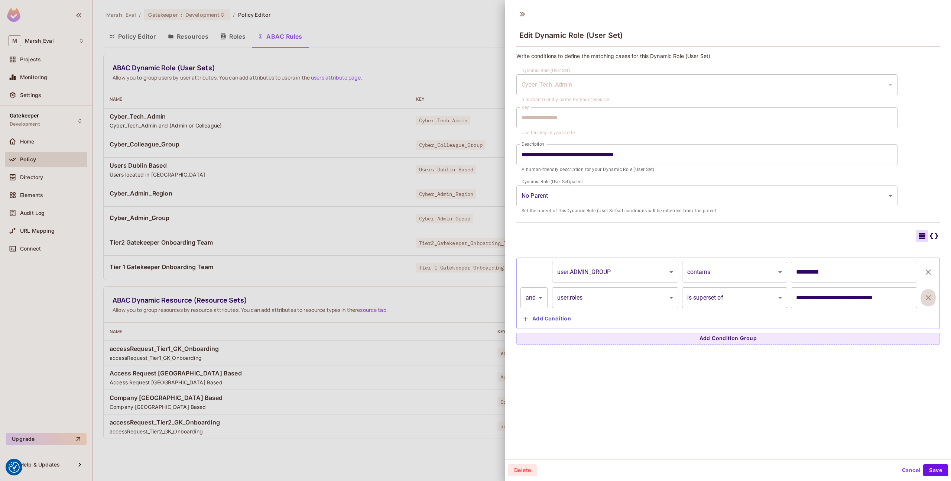
click at [924, 295] on icon "button" at bounding box center [928, 297] width 9 height 9
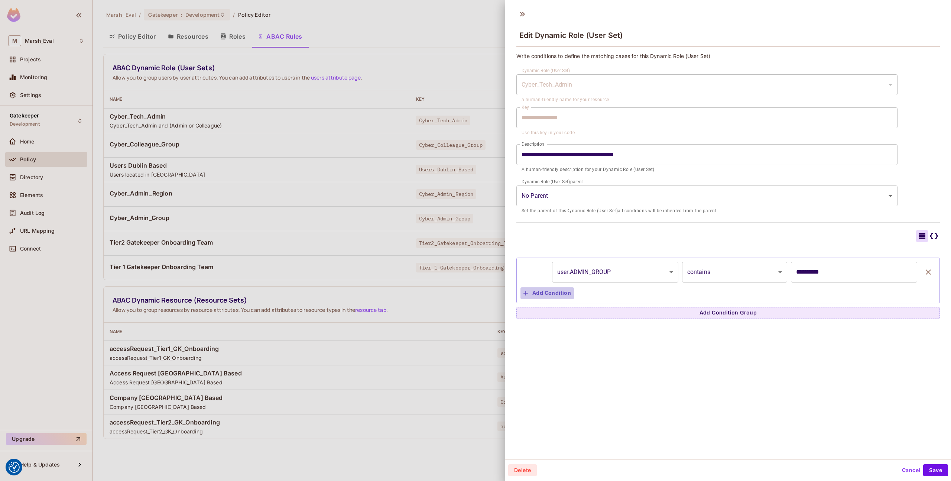
click at [572, 290] on button "Add Condition" at bounding box center [548, 293] width 54 height 12
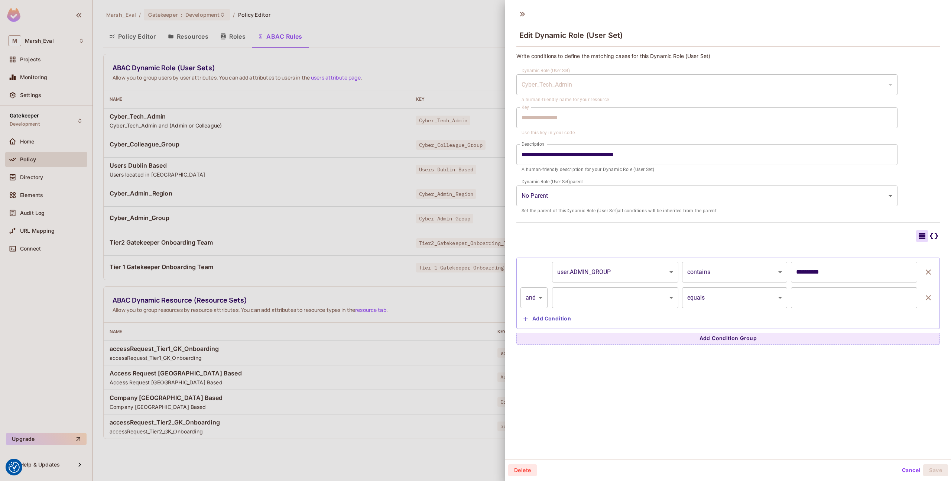
click at [576, 305] on body "We use cookies to enhance your browsing experience, serve personalized ads or c…" at bounding box center [475, 240] width 951 height 481
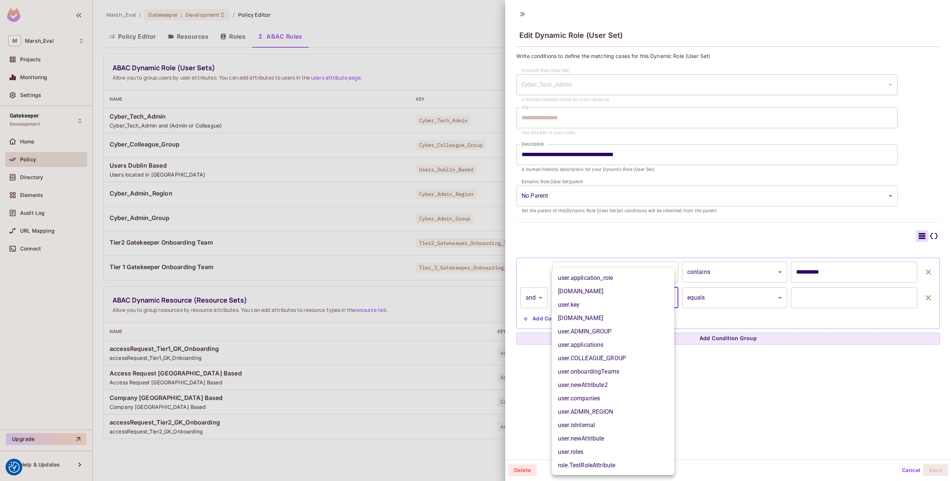
click at [402, 388] on div at bounding box center [475, 240] width 951 height 481
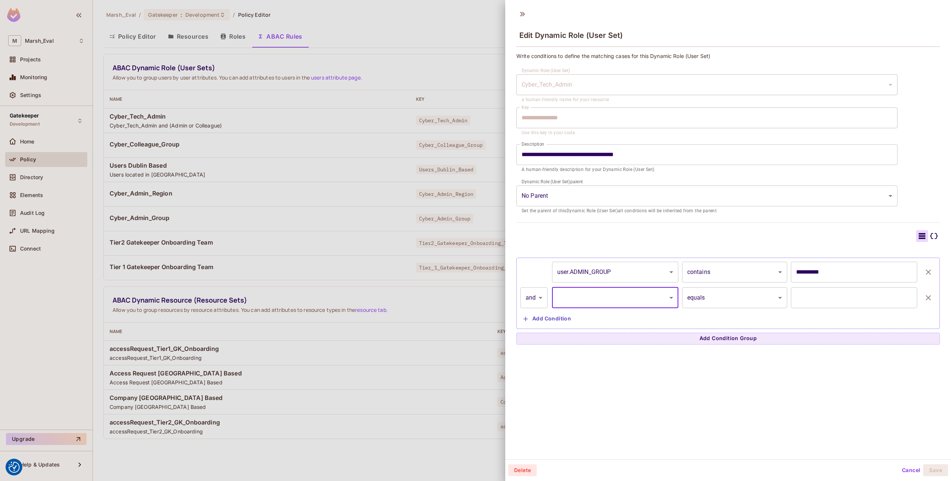
click at [615, 293] on body "We use cookies to enhance your browsing experience, serve personalized ads or c…" at bounding box center [475, 240] width 951 height 481
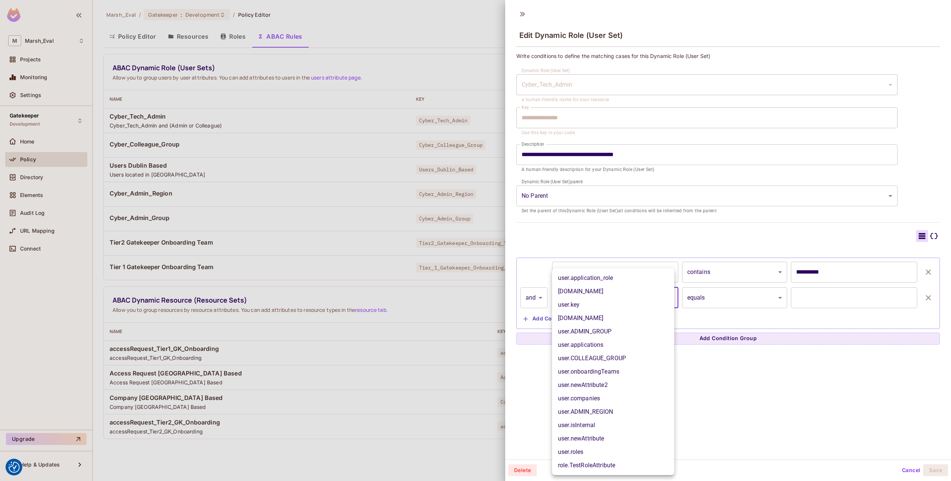
click at [711, 401] on div at bounding box center [475, 240] width 951 height 481
